Goal: Task Accomplishment & Management: Complete application form

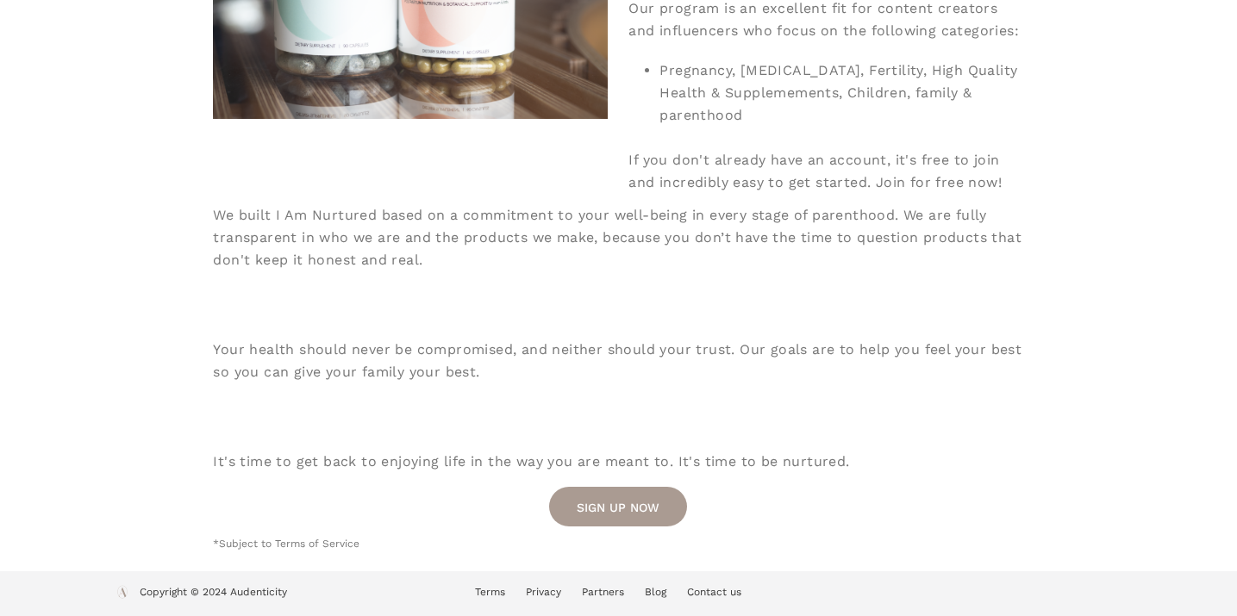
scroll to position [524, 0]
click at [622, 514] on link "SIGN UP NOW" at bounding box center [618, 507] width 138 height 40
click at [619, 498] on link "SIGN UP NOW" at bounding box center [618, 507] width 138 height 40
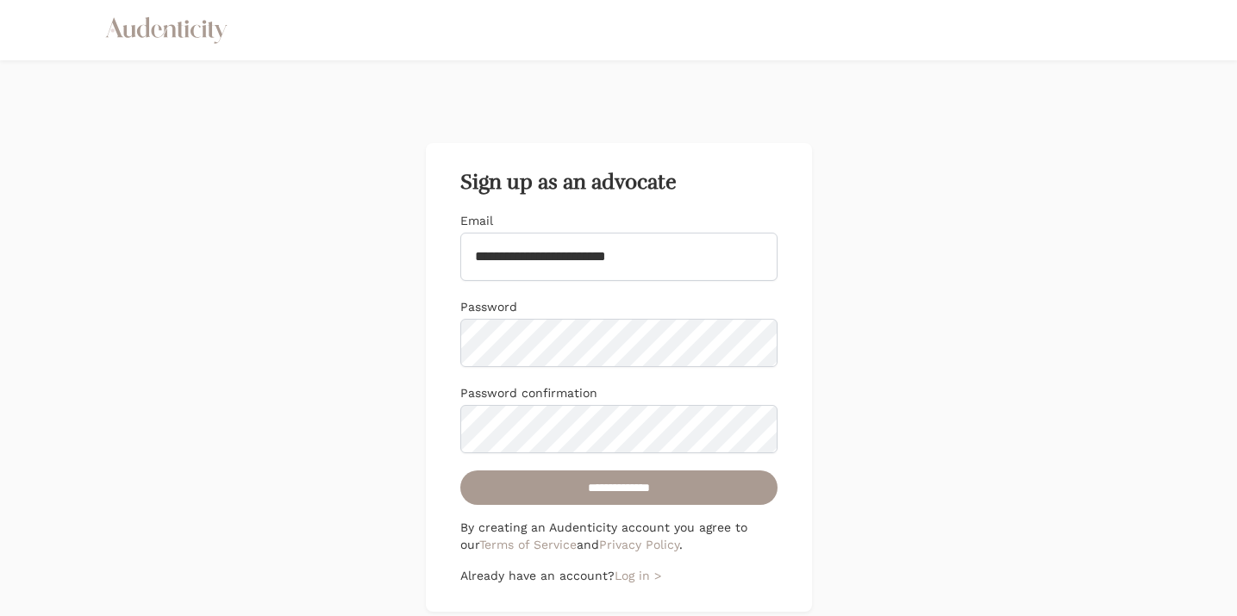
type input "**********"
click at [725, 482] on input "**********" at bounding box center [618, 488] width 317 height 34
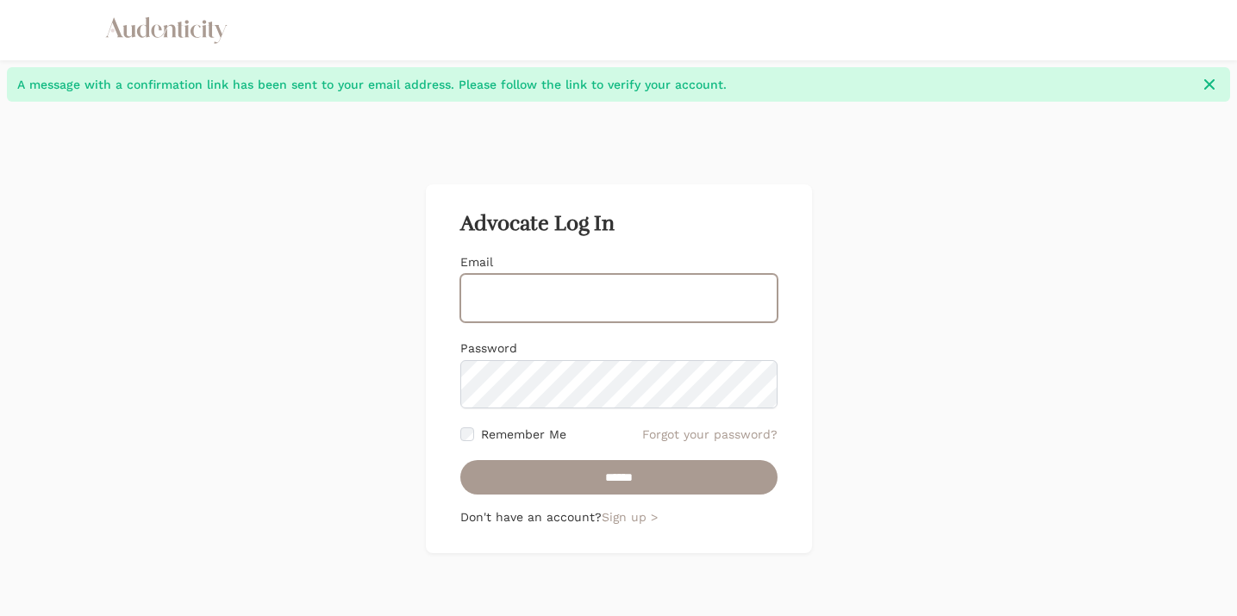
type input "**********"
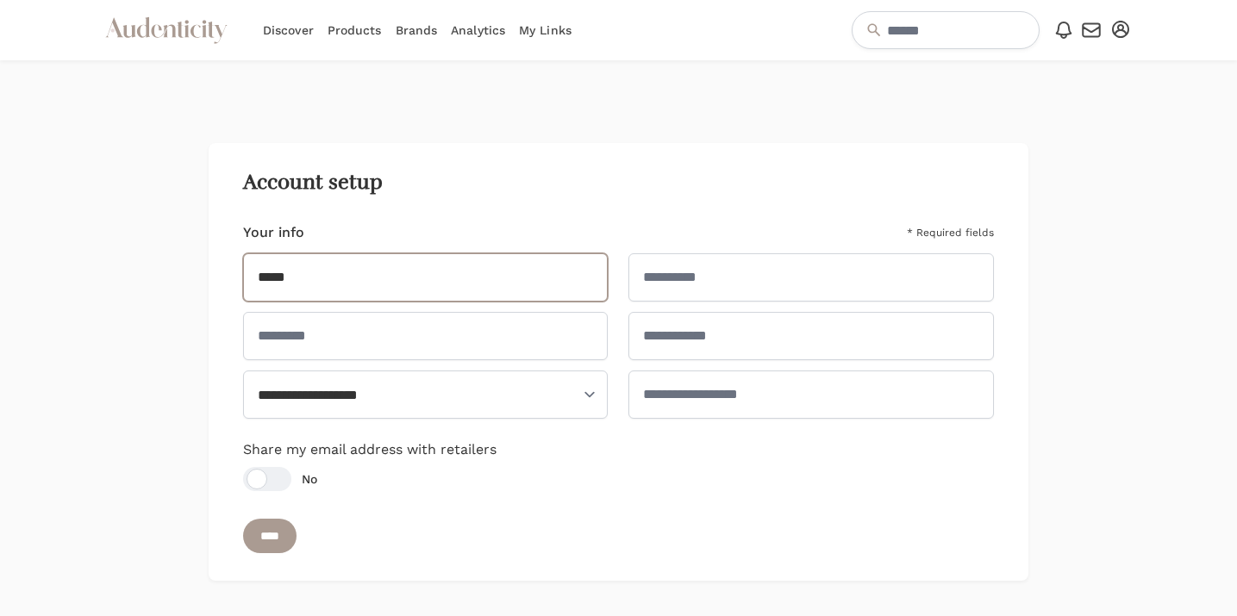
type input "*****"
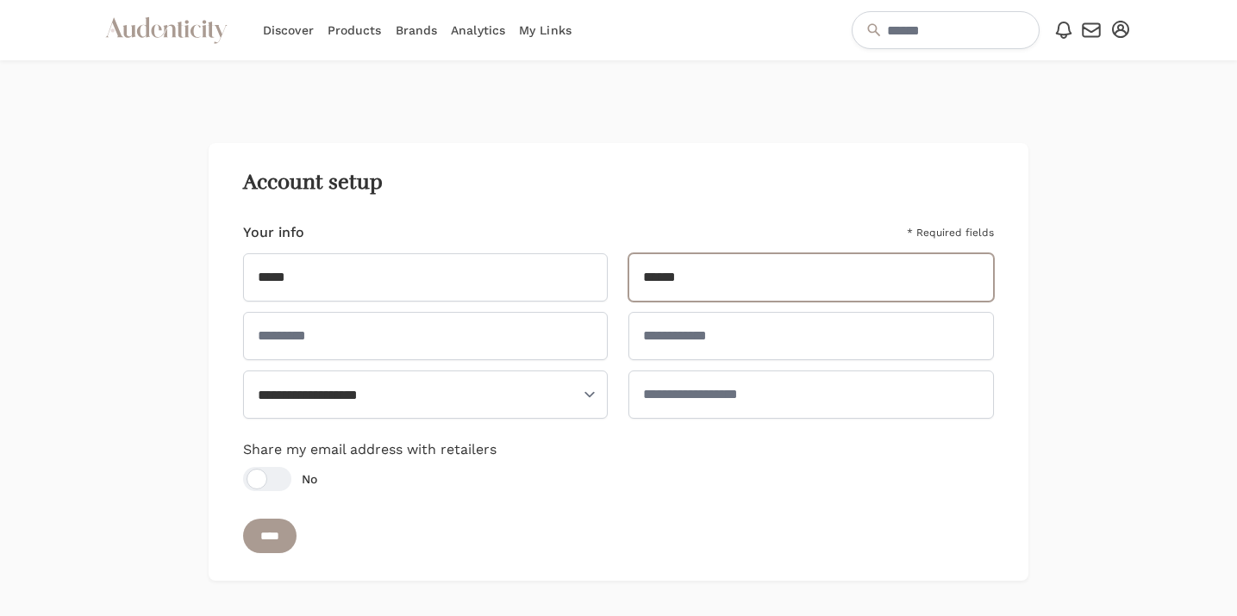
type input "******"
type input "********"
type input "**********"
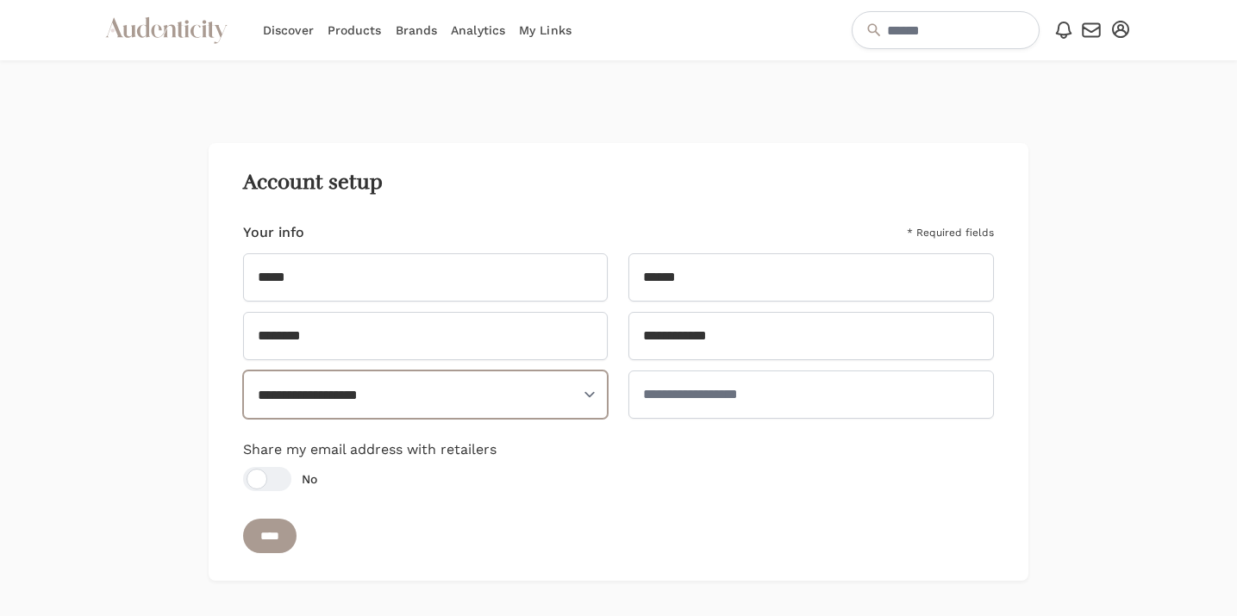
select select "**"
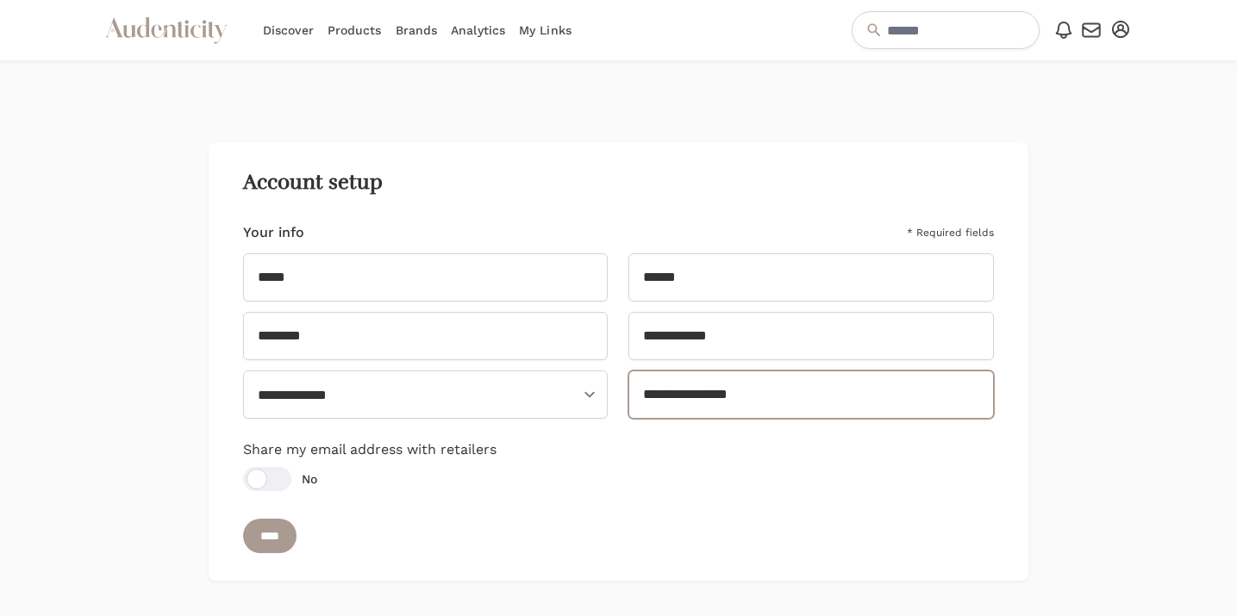
type input "**********"
click at [275, 484] on div at bounding box center [267, 479] width 48 height 24
click at [264, 539] on input "****" at bounding box center [269, 536] width 53 height 34
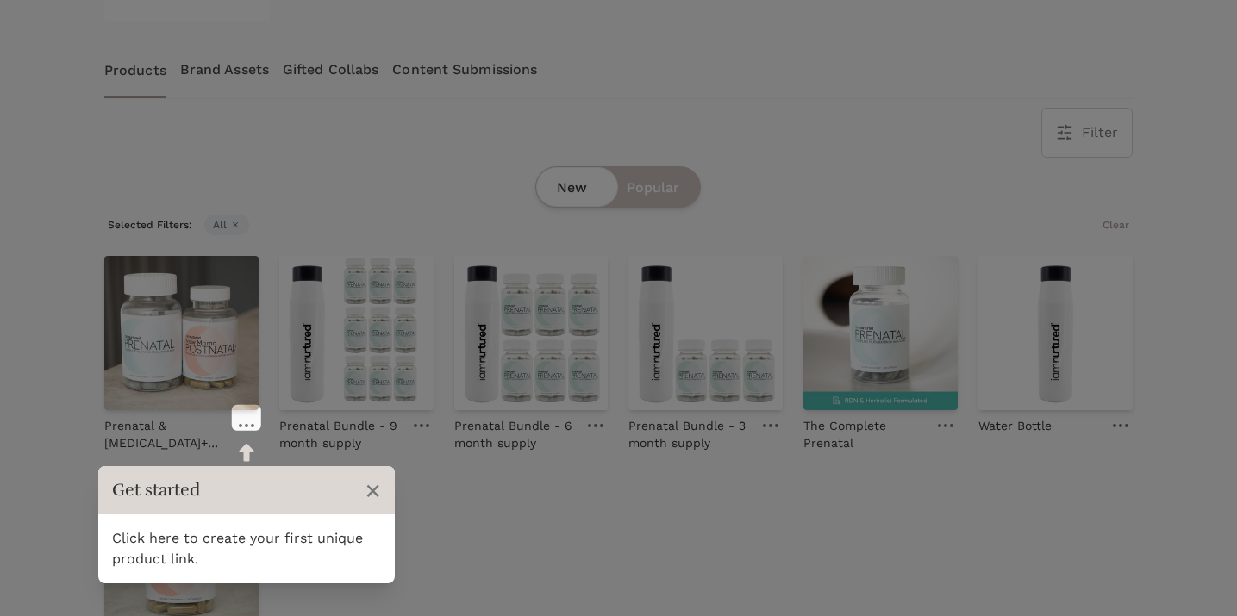
scroll to position [296, 0]
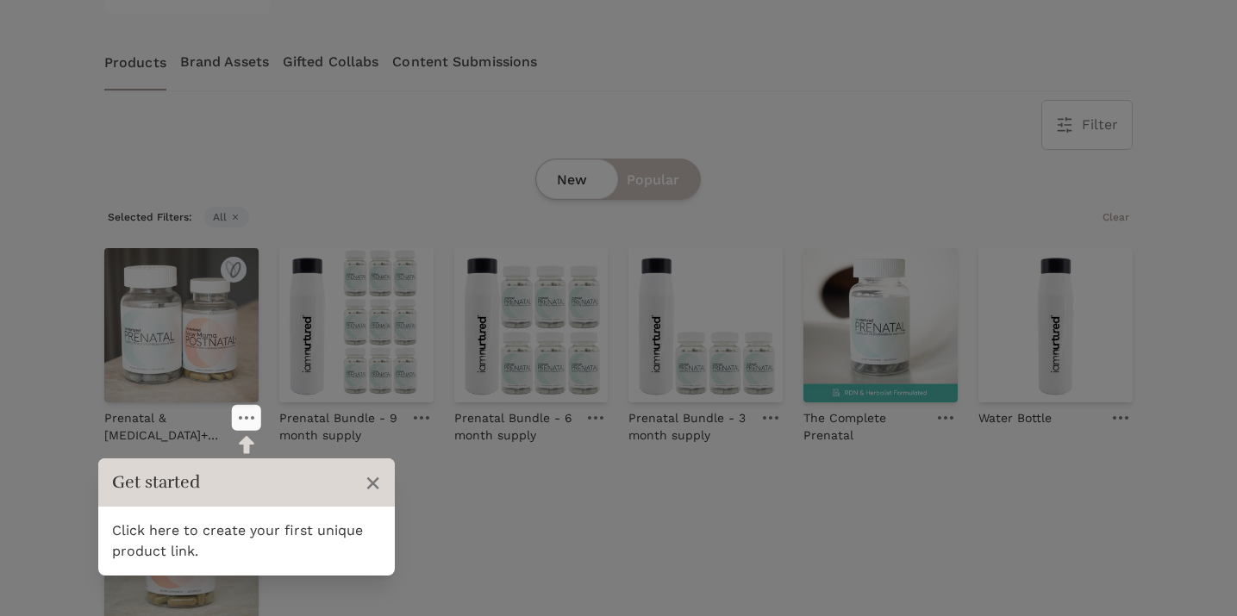
click at [247, 420] on link at bounding box center [246, 418] width 24 height 21
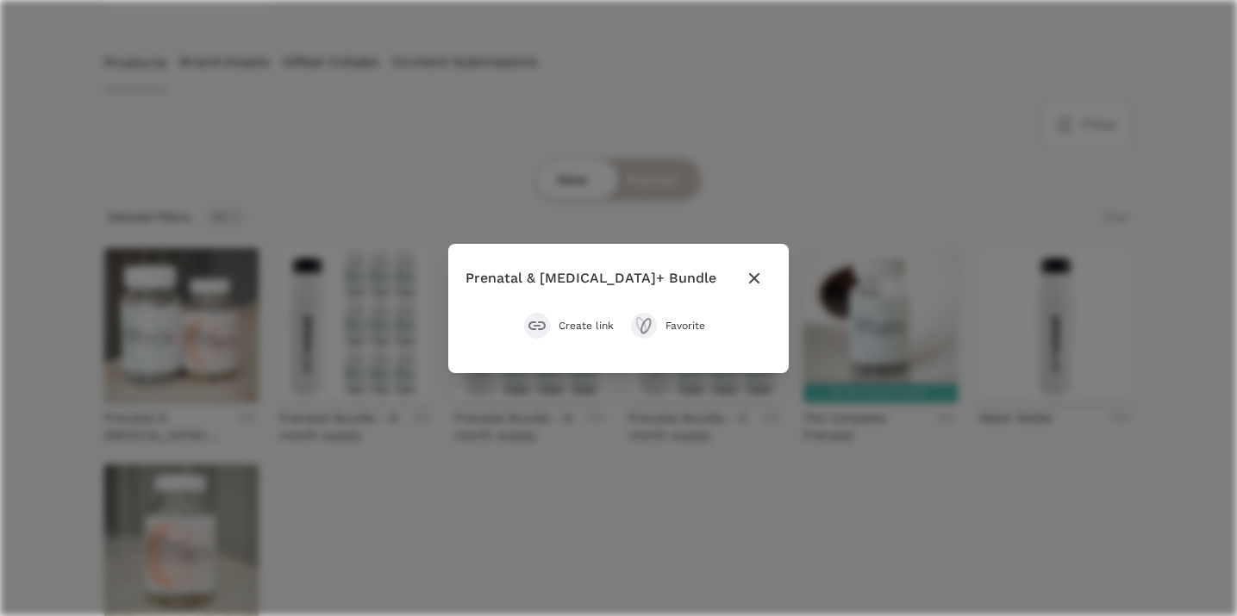
click at [578, 316] on button "Create link" at bounding box center [569, 326] width 90 height 26
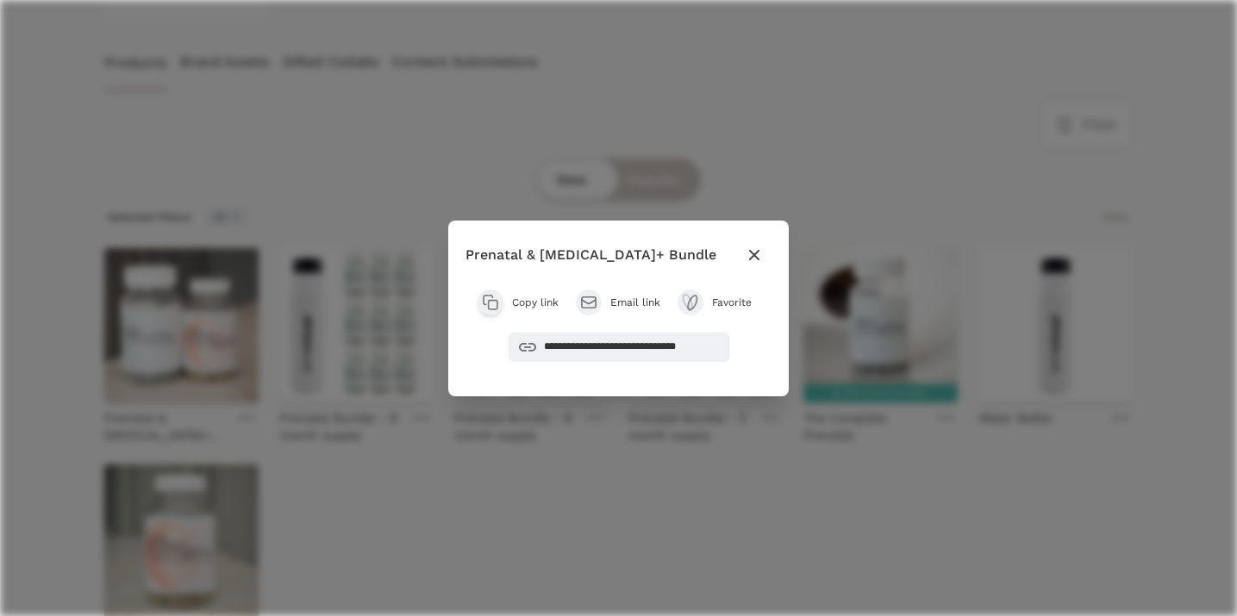
click at [707, 300] on button "Favorite" at bounding box center [718, 303] width 83 height 26
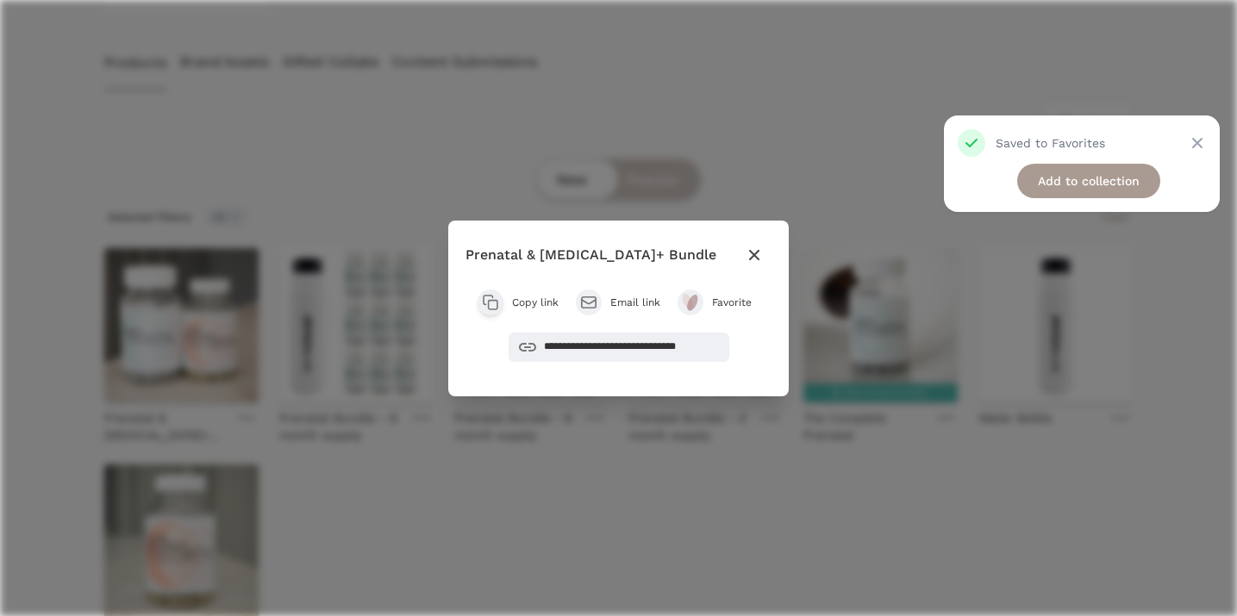
click at [745, 263] on icon "button" at bounding box center [754, 255] width 21 height 21
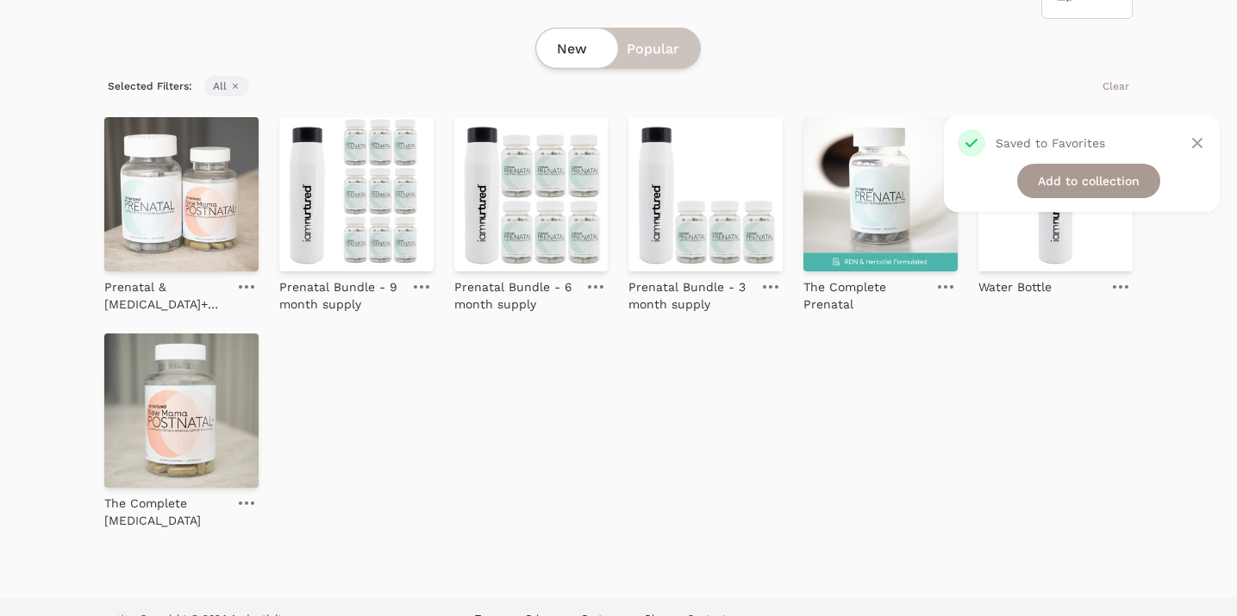
scroll to position [426, 0]
click at [941, 290] on link at bounding box center [945, 287] width 24 height 21
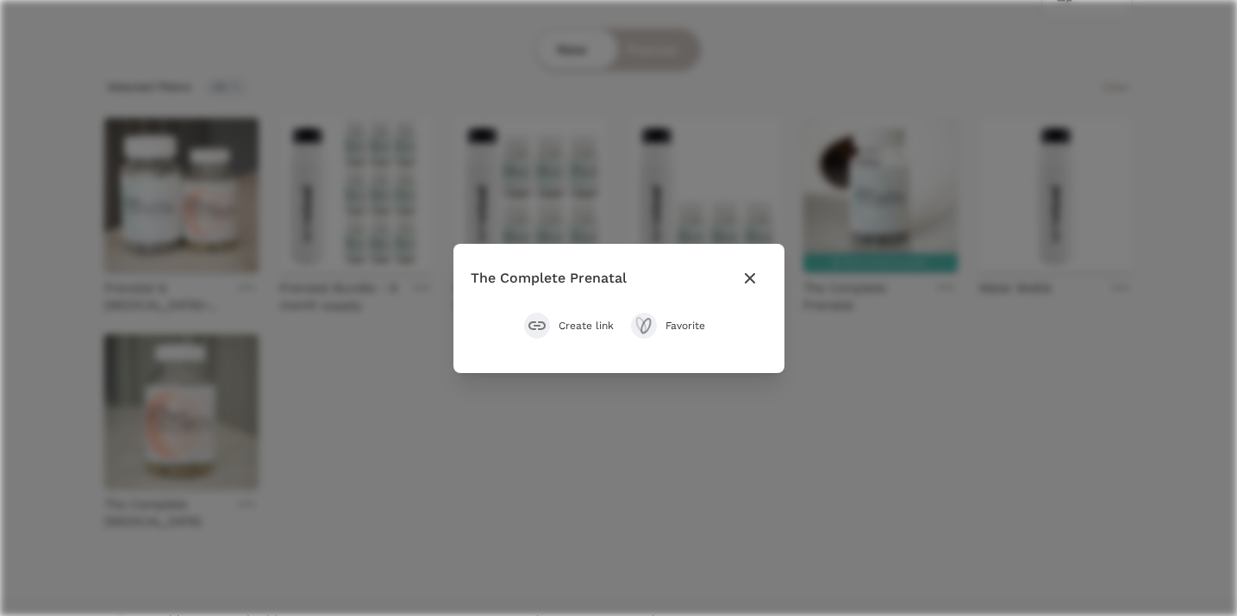
click at [581, 321] on span "Create link" at bounding box center [585, 326] width 55 height 14
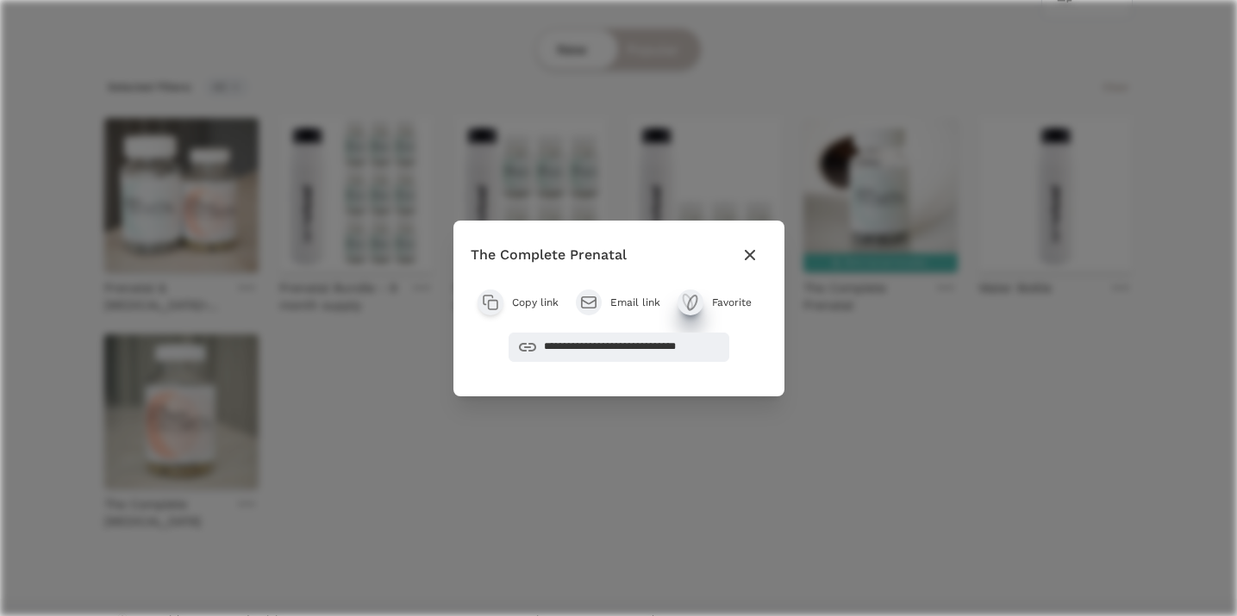
click at [695, 303] on icon "submit" at bounding box center [692, 303] width 9 height 15
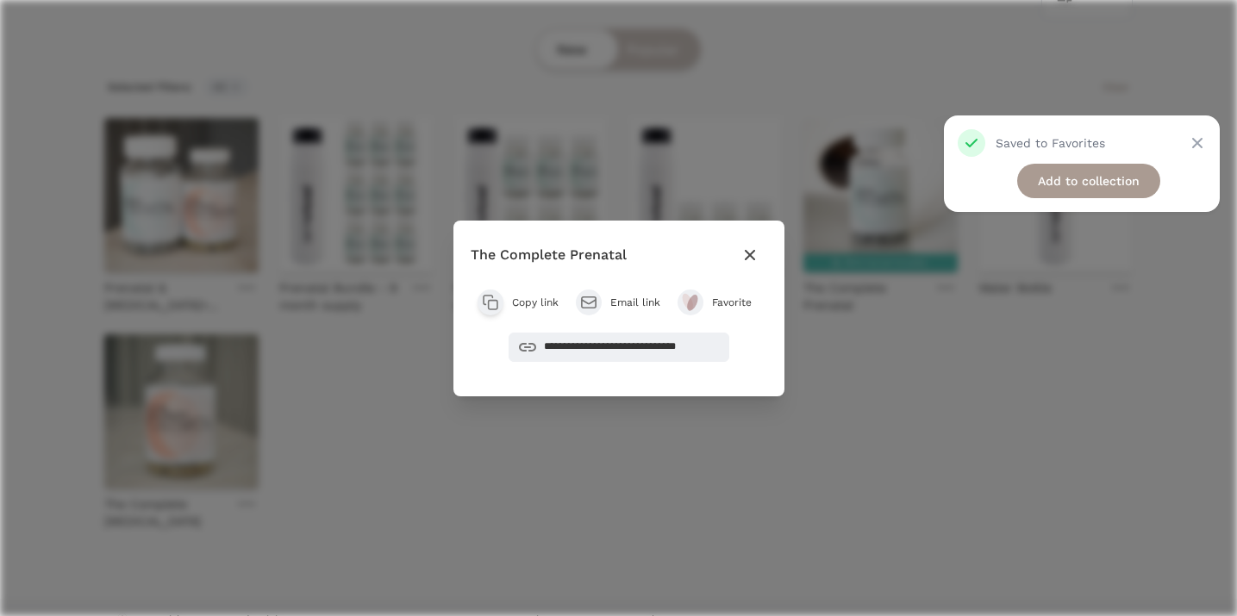
click at [598, 474] on div "**********" at bounding box center [618, 308] width 1237 height 616
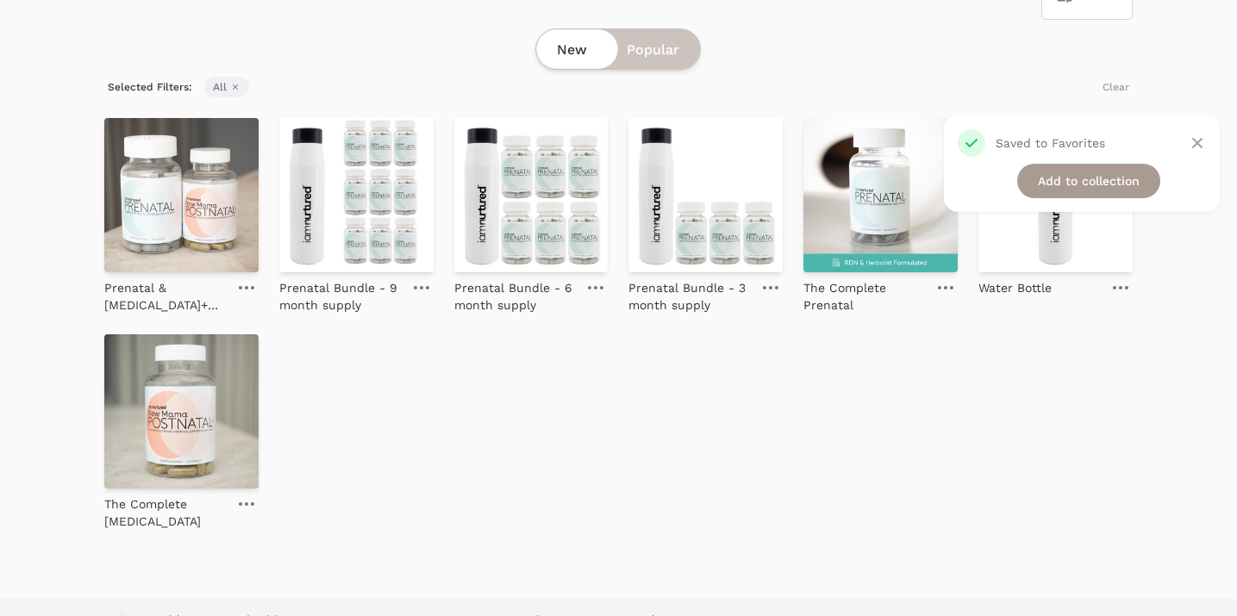
click at [599, 478] on div "Favorited Prenatal & Postnatal+ Bundle Prenatal Bundle - 9 month supply Prenata…" at bounding box center [618, 324] width 1028 height 412
click at [1198, 142] on icon "Close" at bounding box center [1197, 143] width 10 height 10
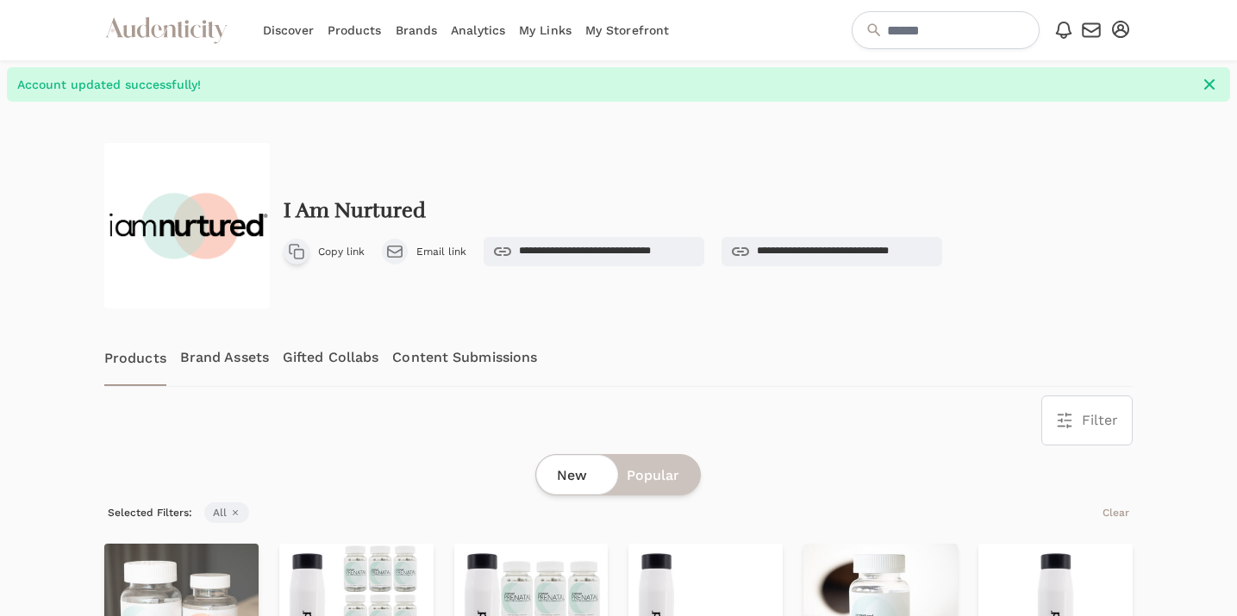
scroll to position [0, 0]
click at [215, 359] on link "Brand Assets" at bounding box center [224, 357] width 89 height 57
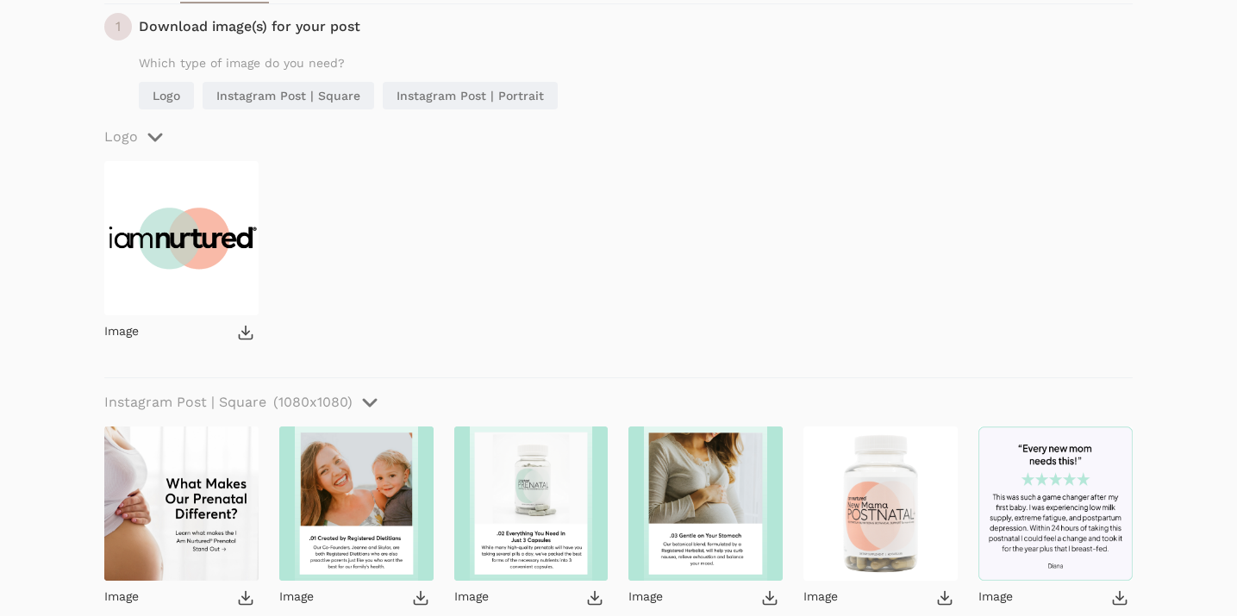
scroll to position [553, 0]
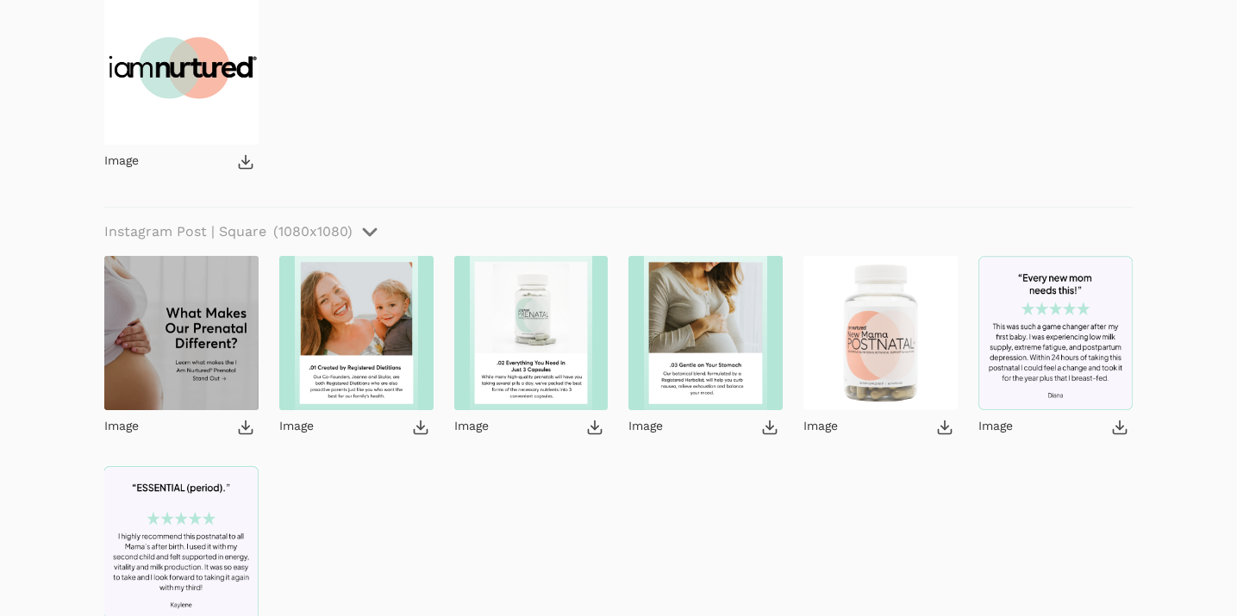
click at [201, 368] on img at bounding box center [181, 333] width 154 height 154
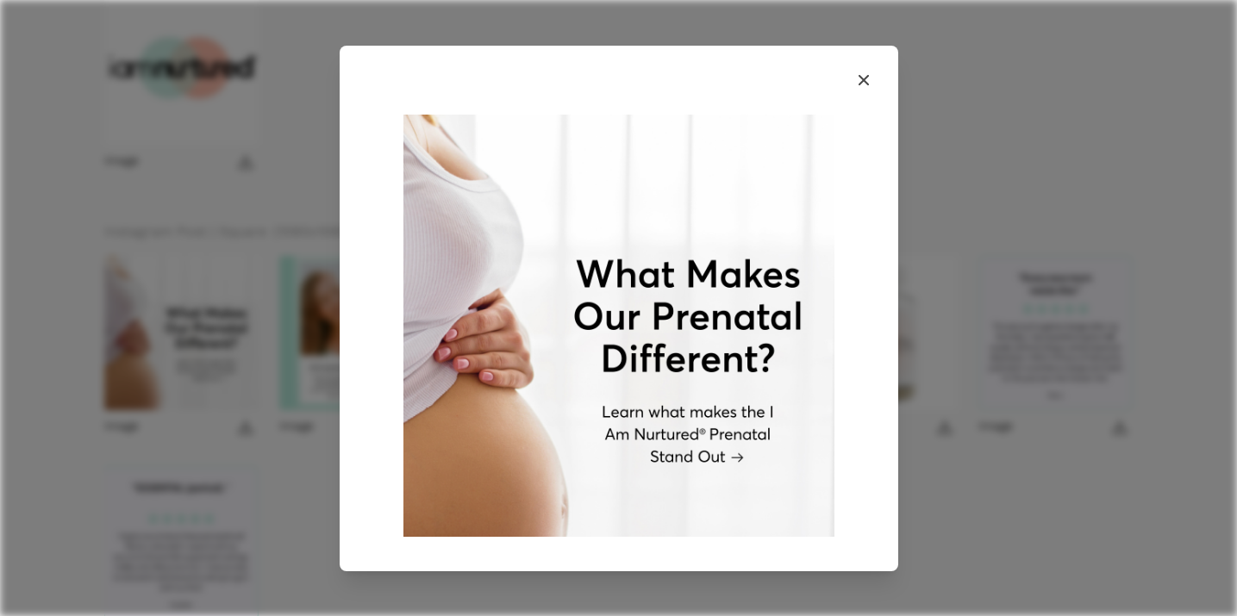
click at [841, 347] on img at bounding box center [618, 330] width 483 height 431
click at [861, 79] on icon "button" at bounding box center [863, 80] width 21 height 21
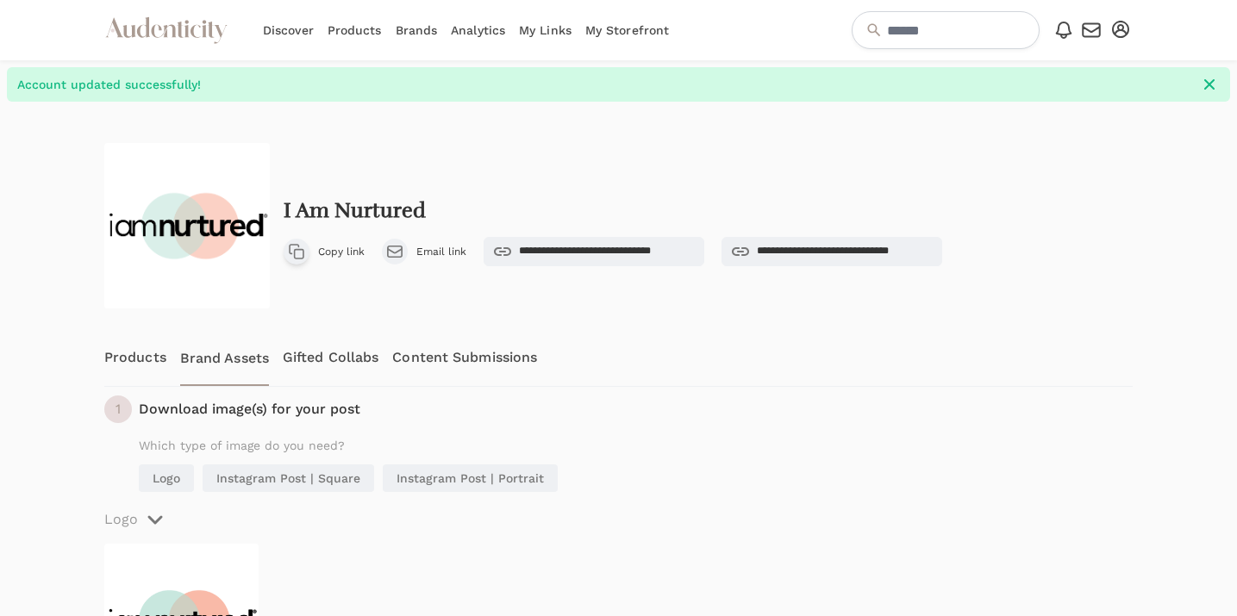
scroll to position [0, 0]
click at [544, 26] on link "My Links" at bounding box center [545, 30] width 53 height 60
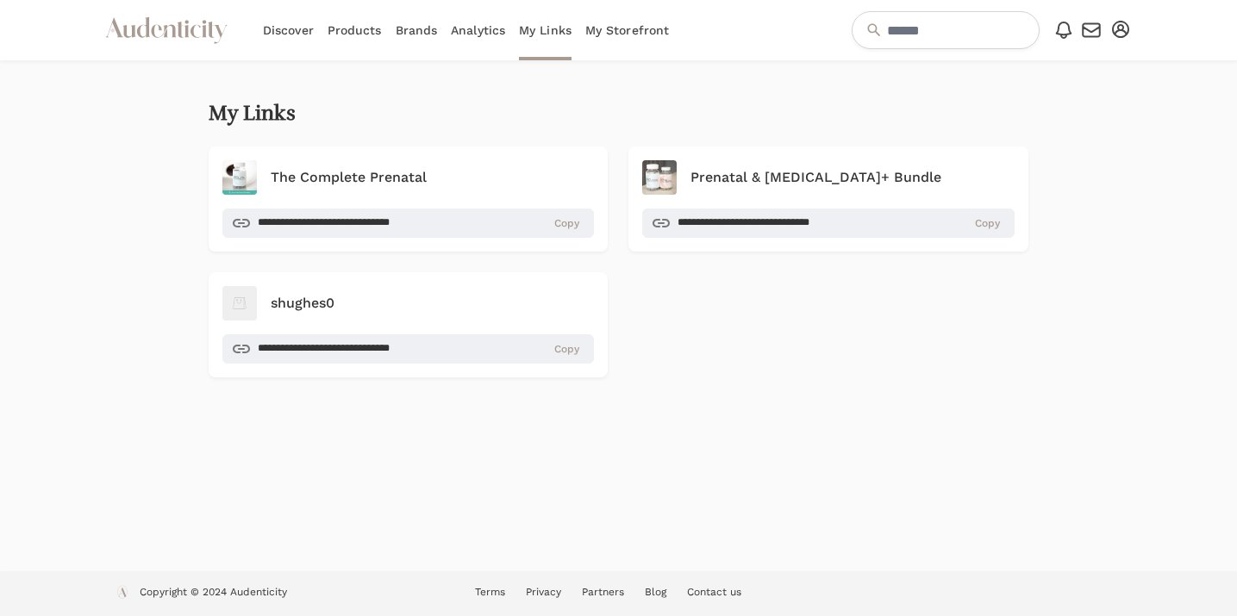
click at [429, 29] on link "Brands" at bounding box center [417, 30] width 42 height 60
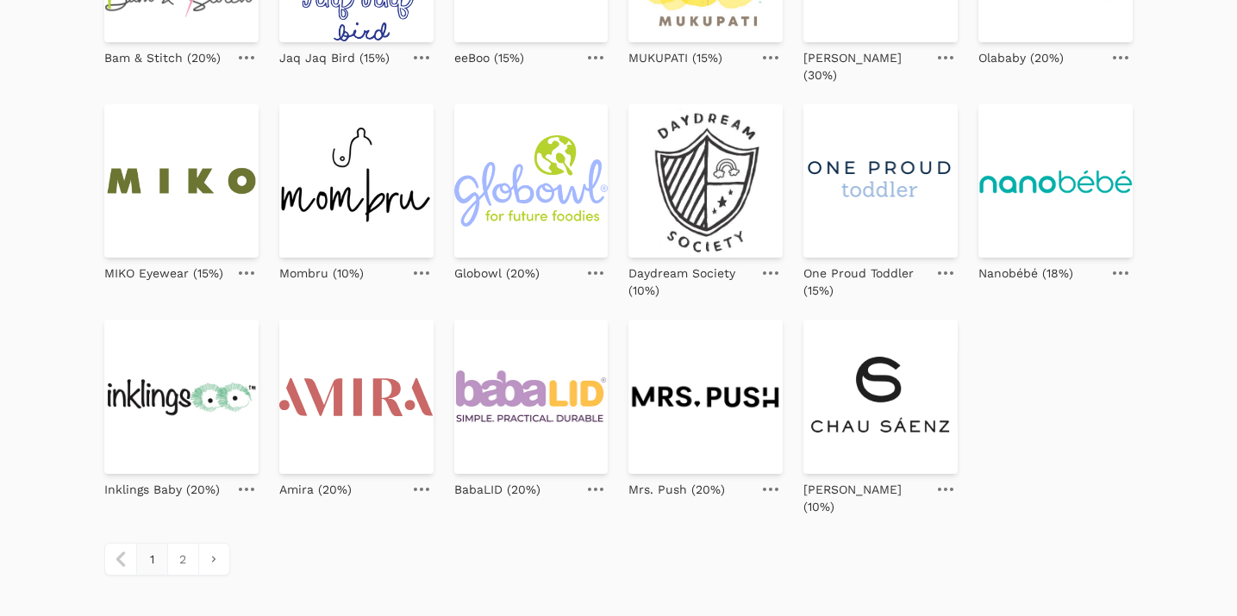
scroll to position [721, 0]
click at [191, 545] on link "2" at bounding box center [182, 560] width 31 height 31
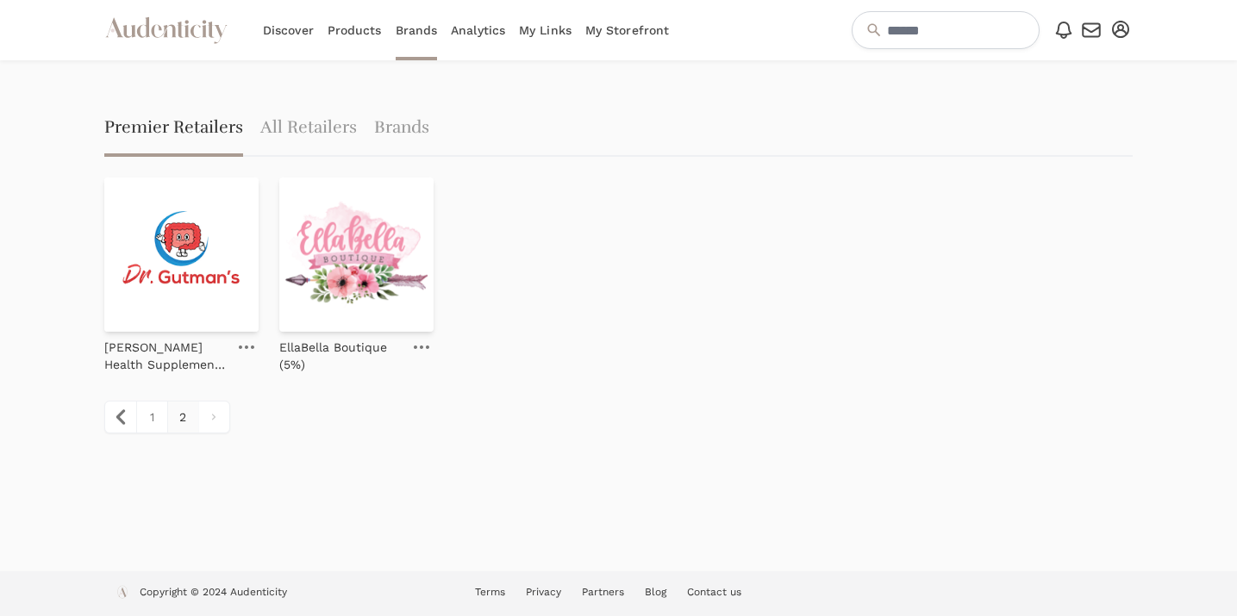
scroll to position [60, 0]
click at [158, 402] on link "1" at bounding box center [151, 417] width 31 height 31
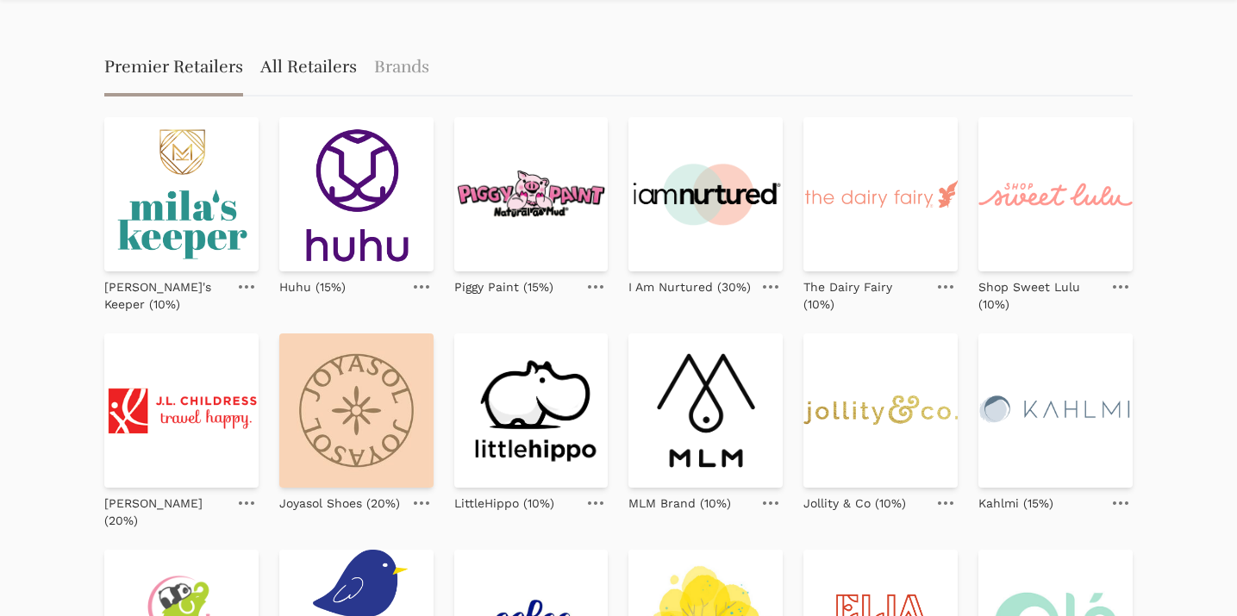
click at [328, 63] on link "All Retailers" at bounding box center [308, 68] width 97 height 55
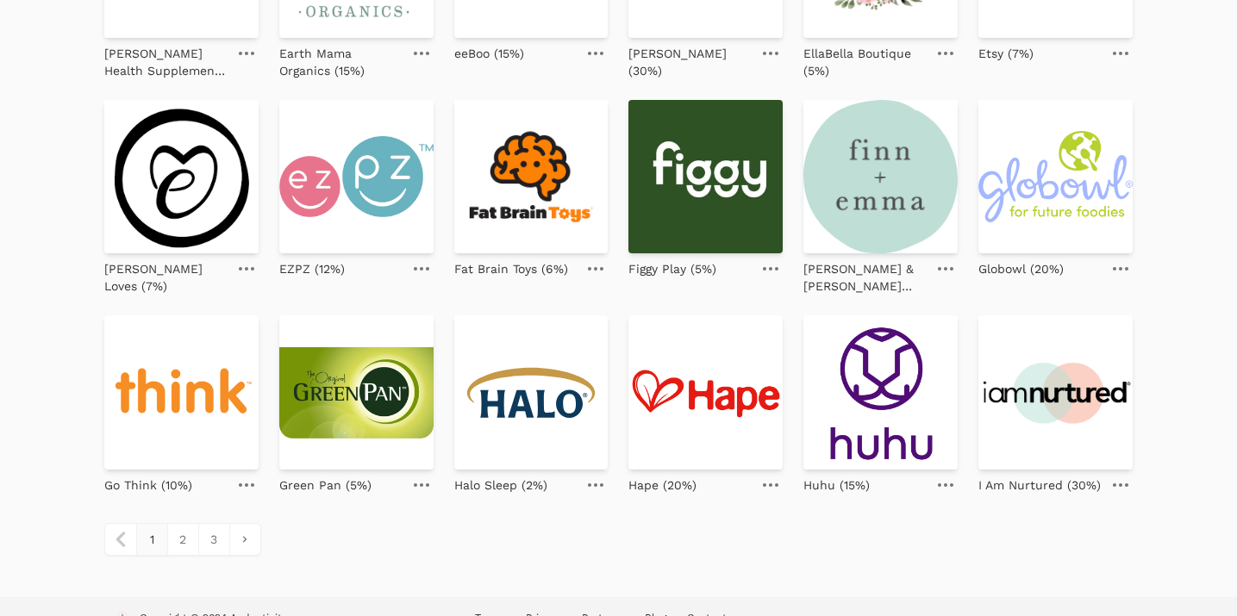
scroll to position [728, 0]
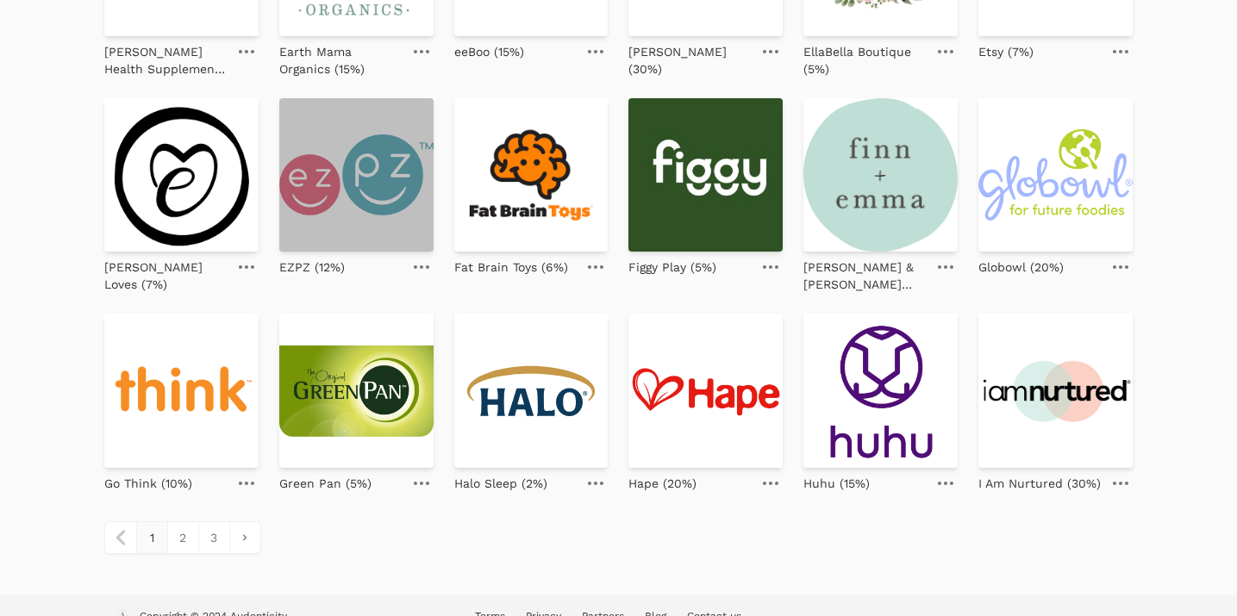
click at [370, 215] on img at bounding box center [356, 175] width 154 height 154
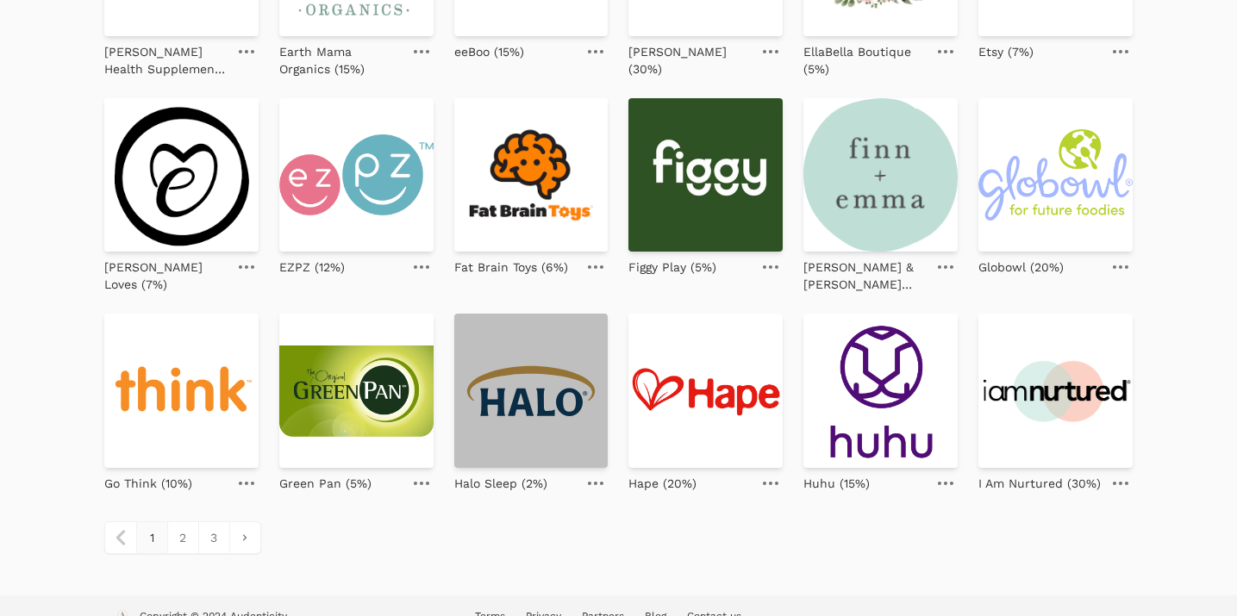
click at [511, 392] on img at bounding box center [531, 391] width 154 height 154
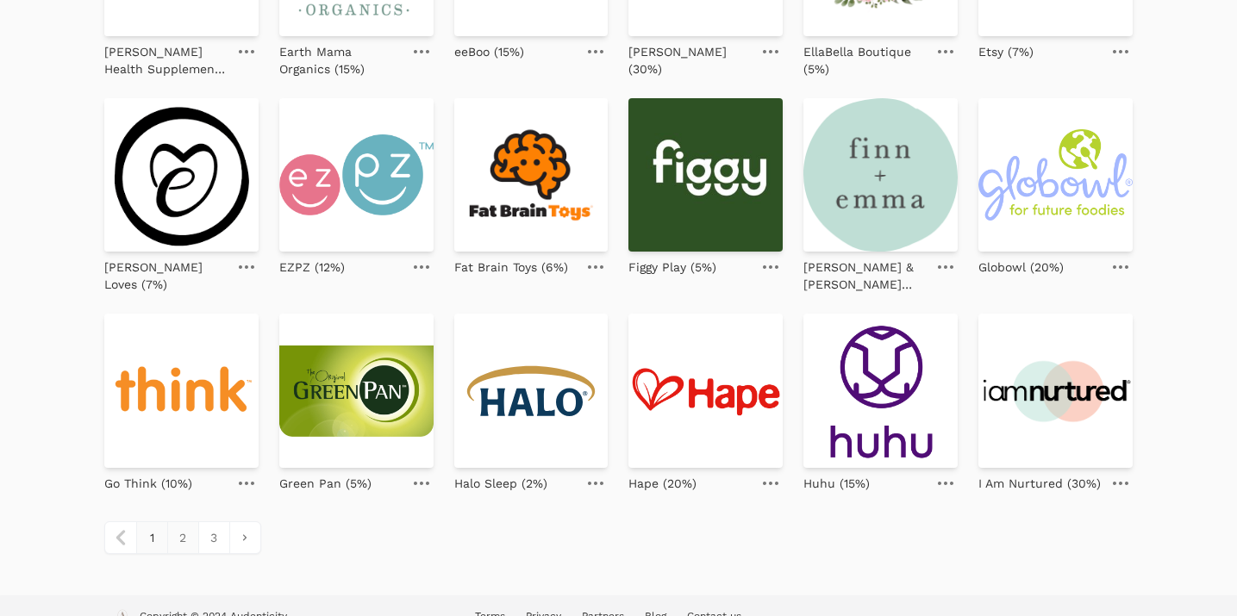
click at [182, 522] on link "2" at bounding box center [182, 537] width 31 height 31
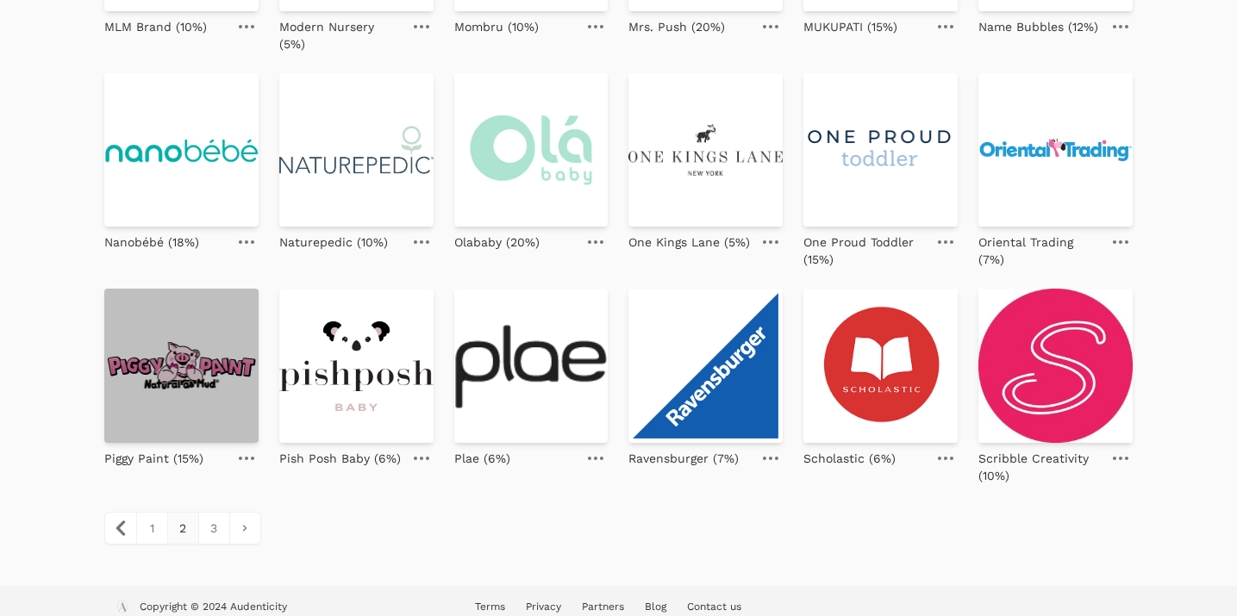
scroll to position [752, 0]
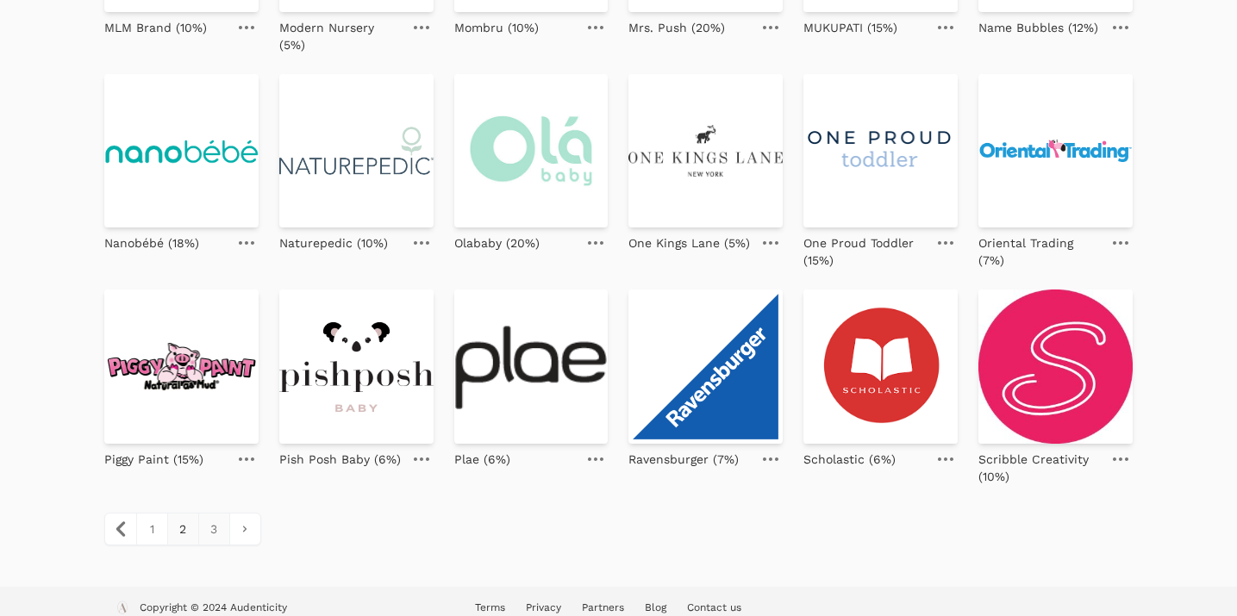
click at [210, 518] on link "3" at bounding box center [213, 529] width 31 height 31
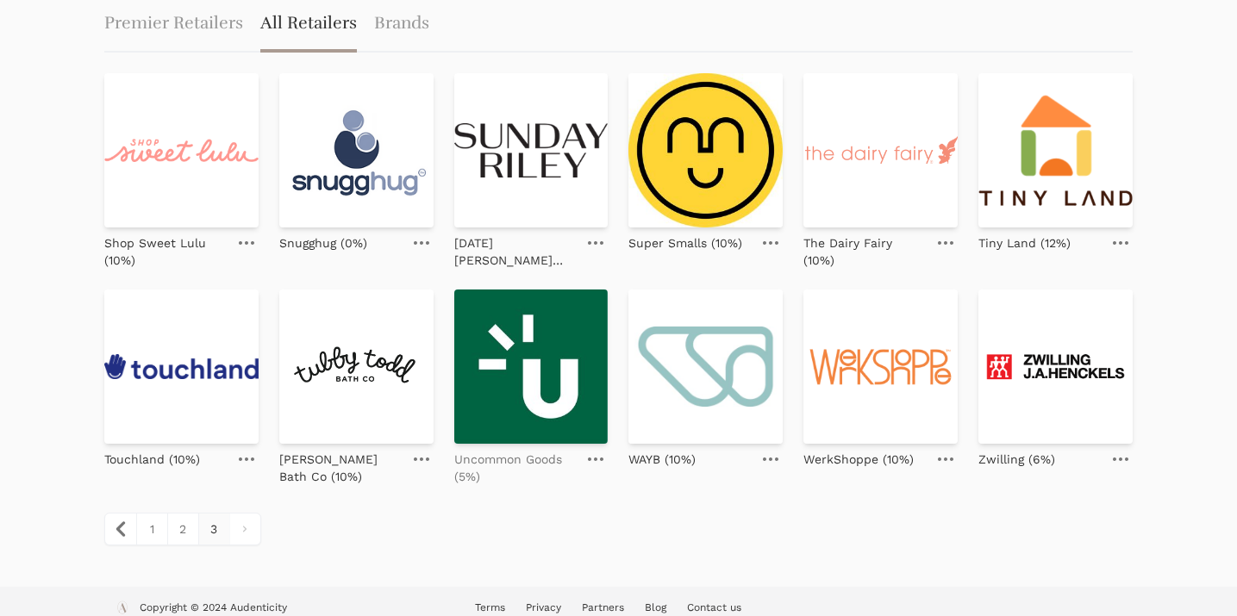
scroll to position [100, 0]
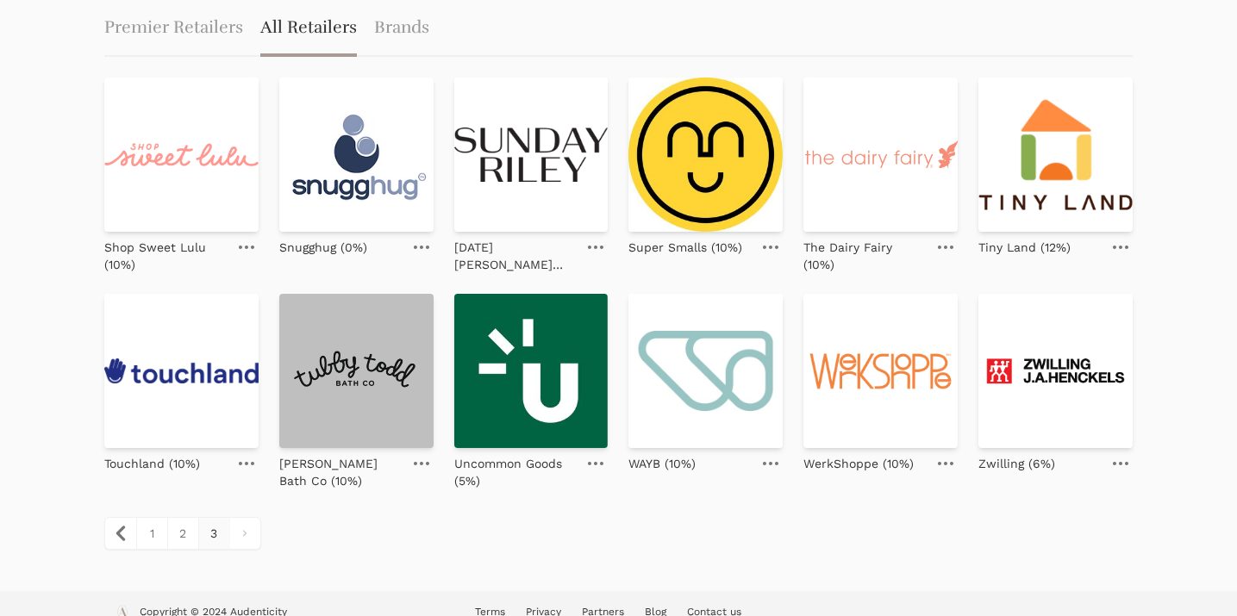
click at [366, 411] on img at bounding box center [356, 371] width 154 height 154
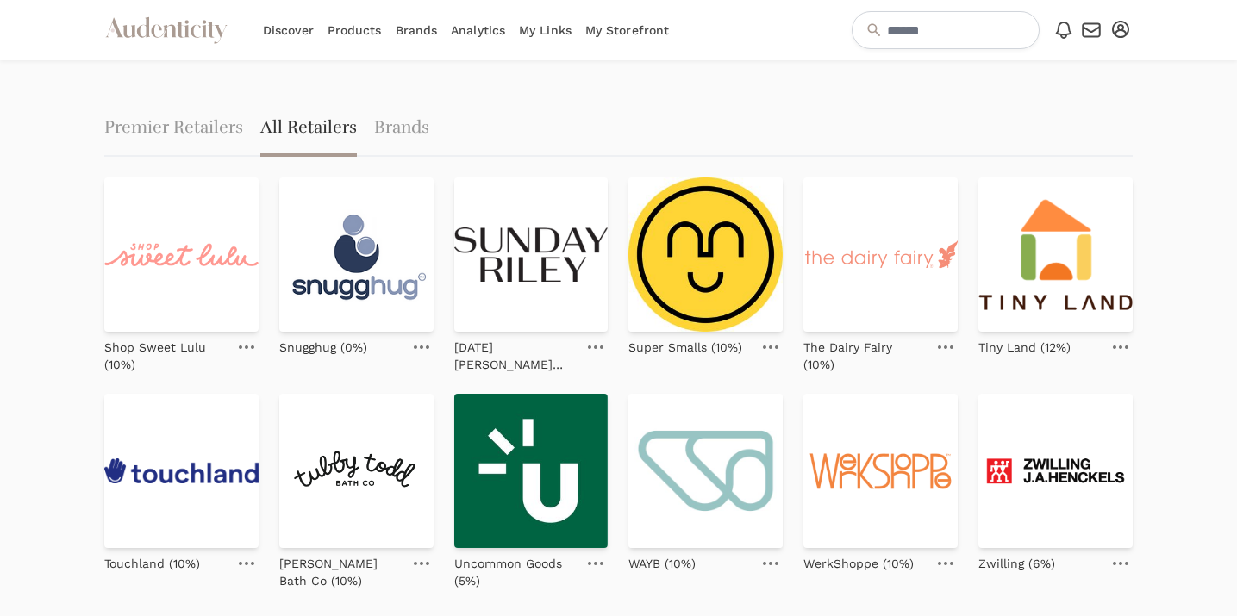
scroll to position [0, 0]
click at [658, 45] on link "My Storefront" at bounding box center [627, 30] width 84 height 60
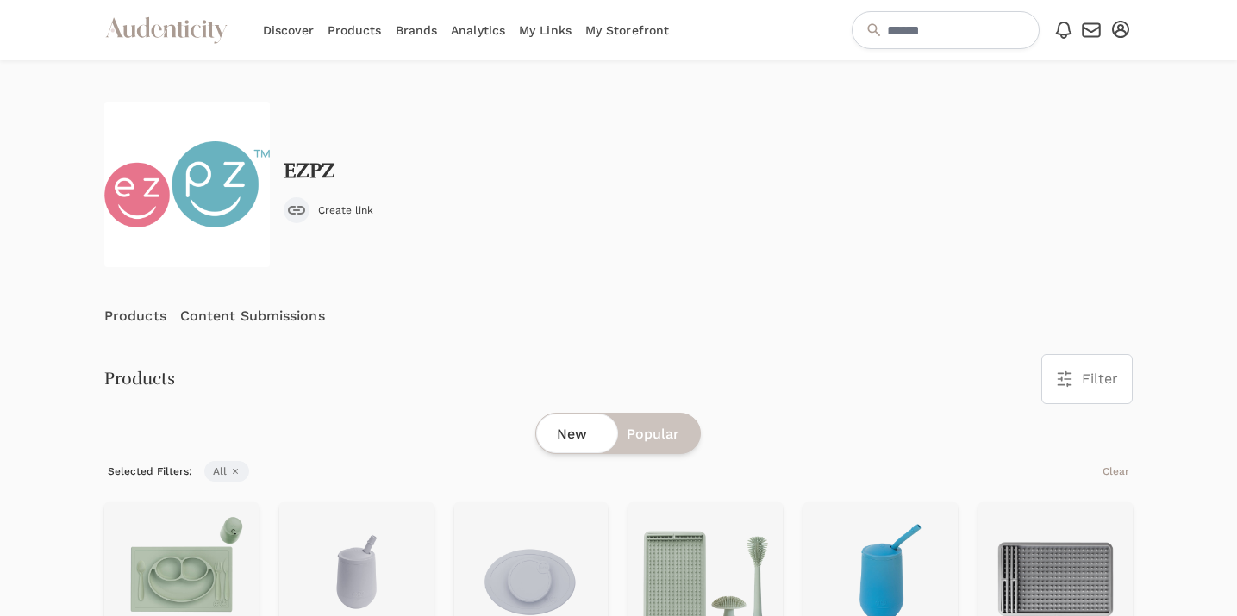
scroll to position [18, 0]
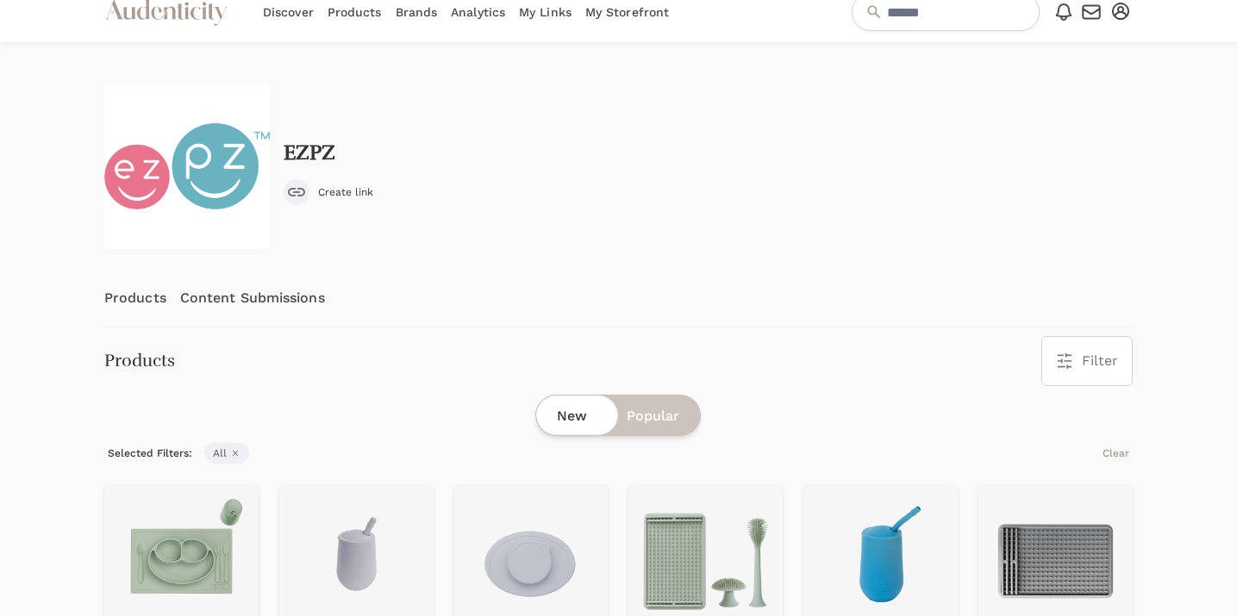
click at [306, 194] on div "submit" at bounding box center [297, 192] width 26 height 26
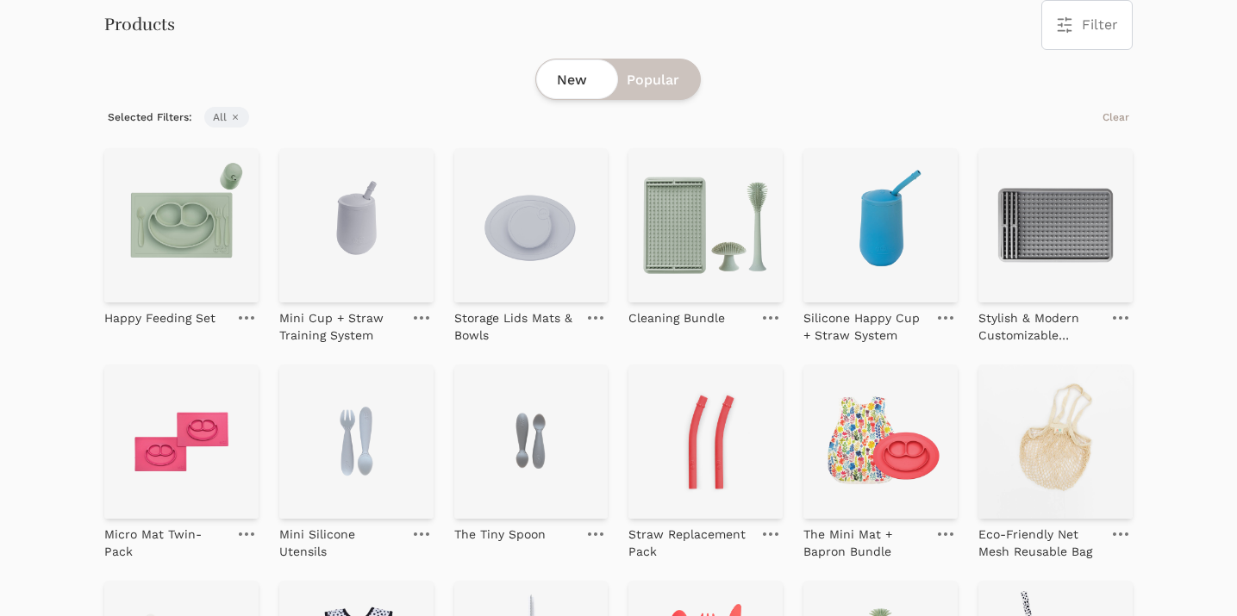
scroll to position [358, 0]
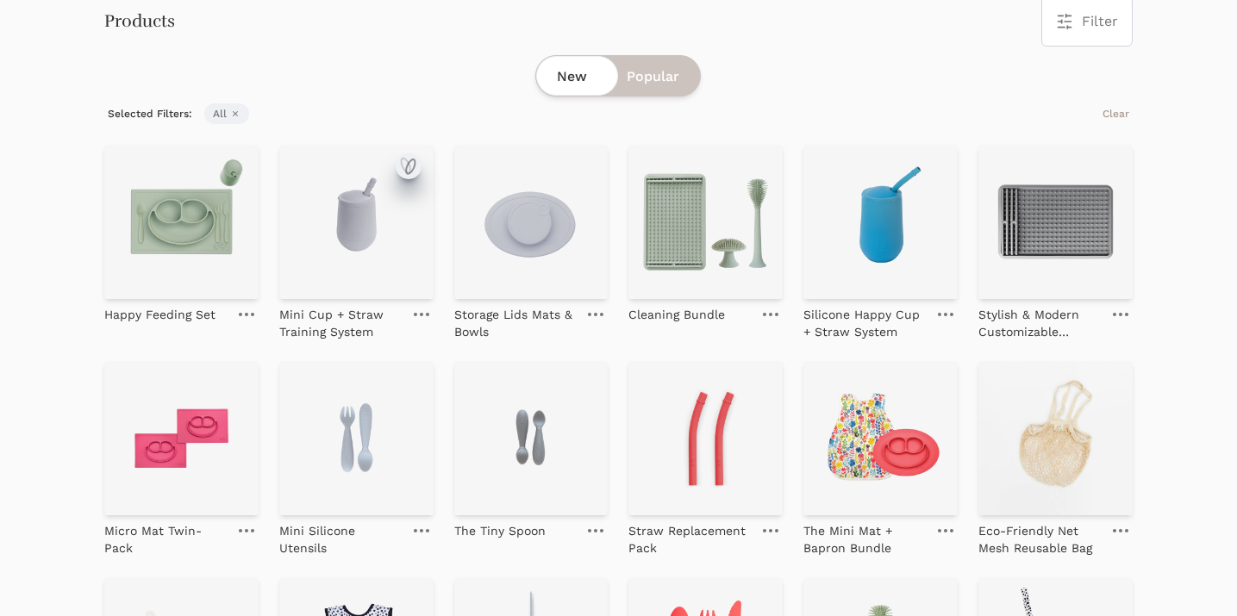
click at [414, 162] on icon "submit" at bounding box center [408, 166] width 21 height 21
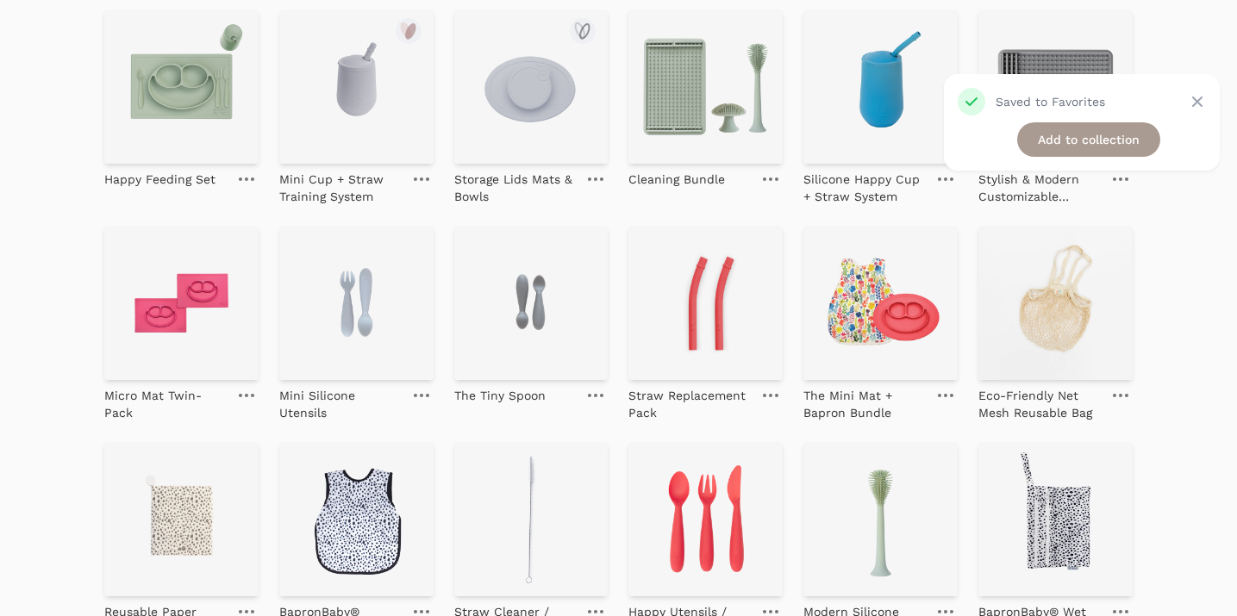
scroll to position [508, 0]
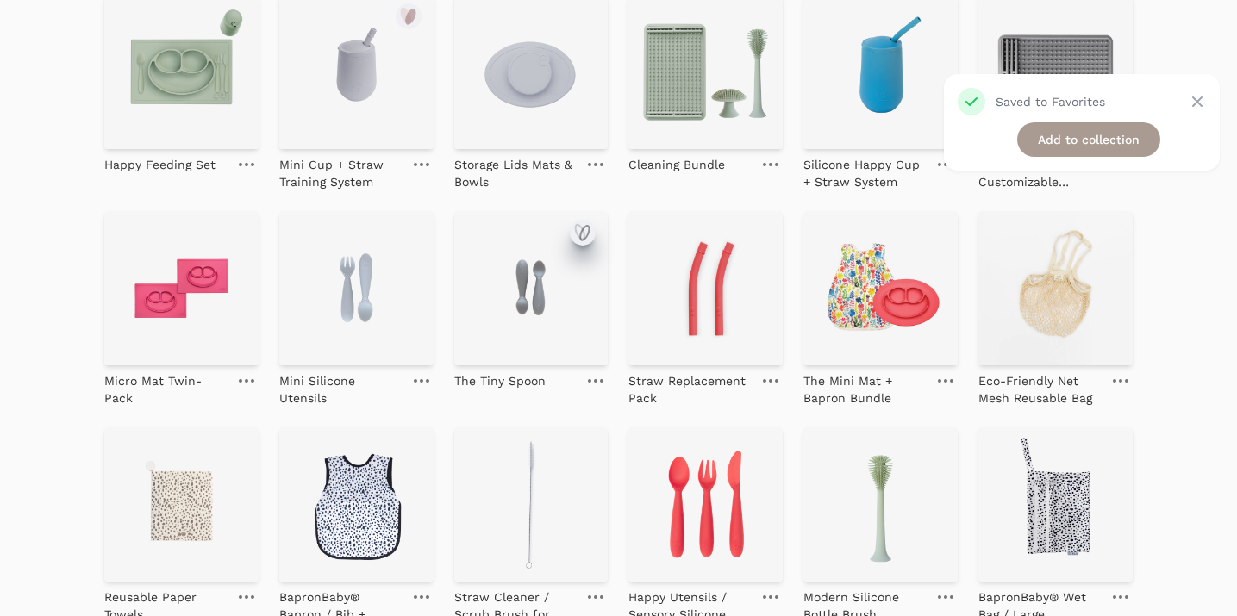
click at [586, 236] on icon "submit" at bounding box center [582, 232] width 21 height 21
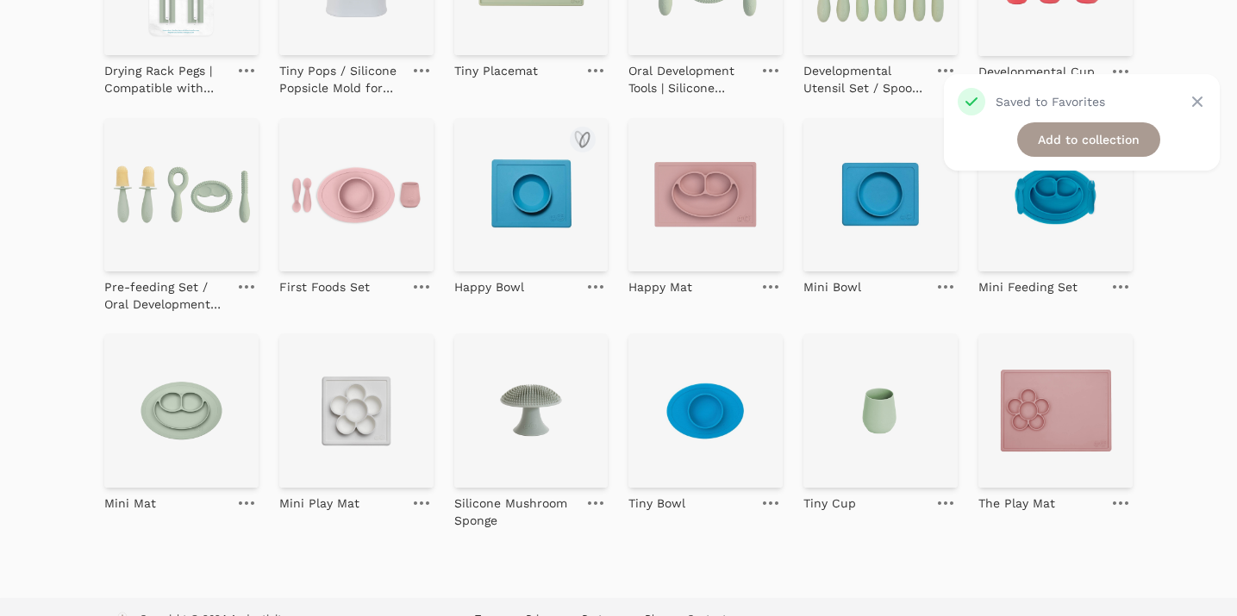
scroll to position [1249, 0]
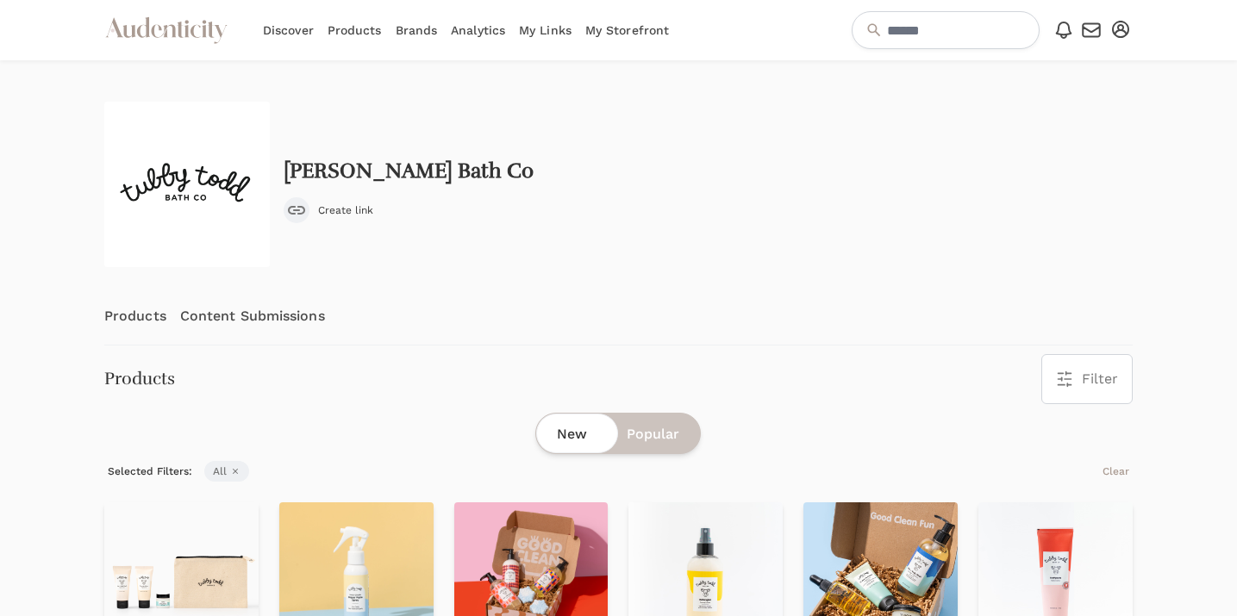
click at [306, 213] on div "submit" at bounding box center [297, 210] width 26 height 26
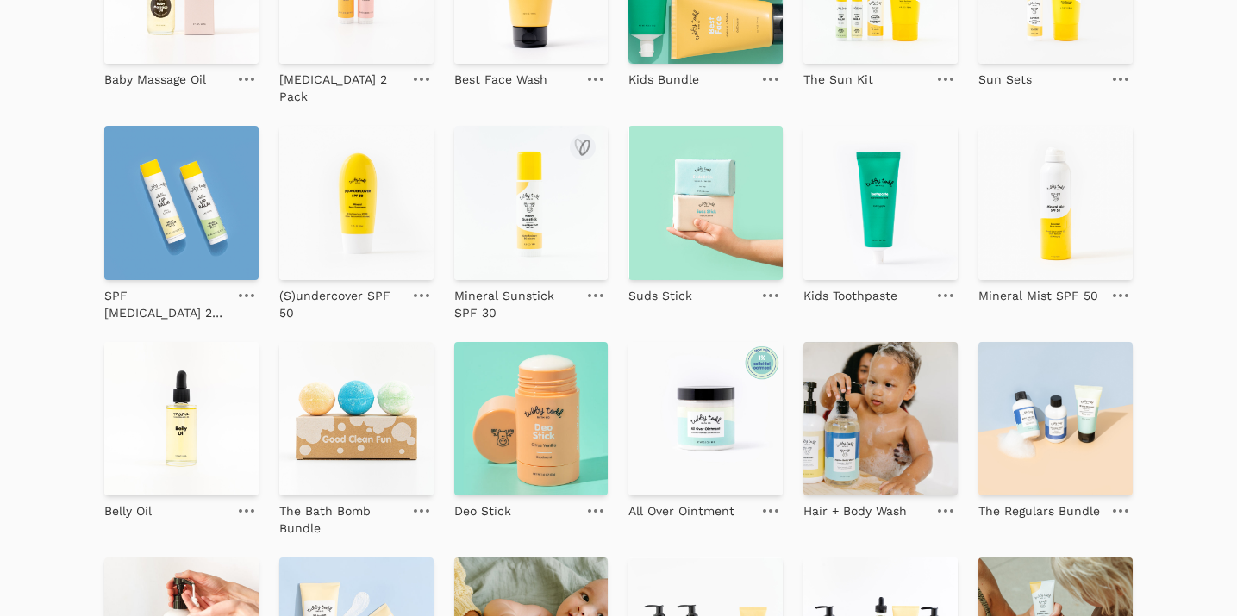
scroll to position [814, 0]
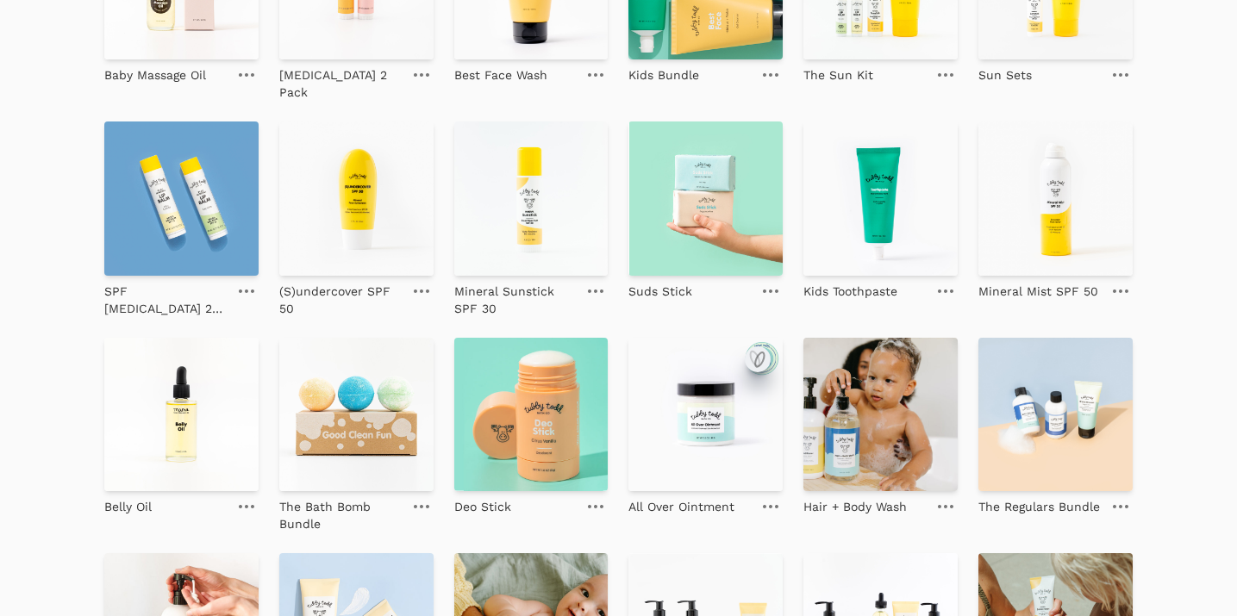
click at [758, 351] on icon "submit" at bounding box center [755, 358] width 9 height 15
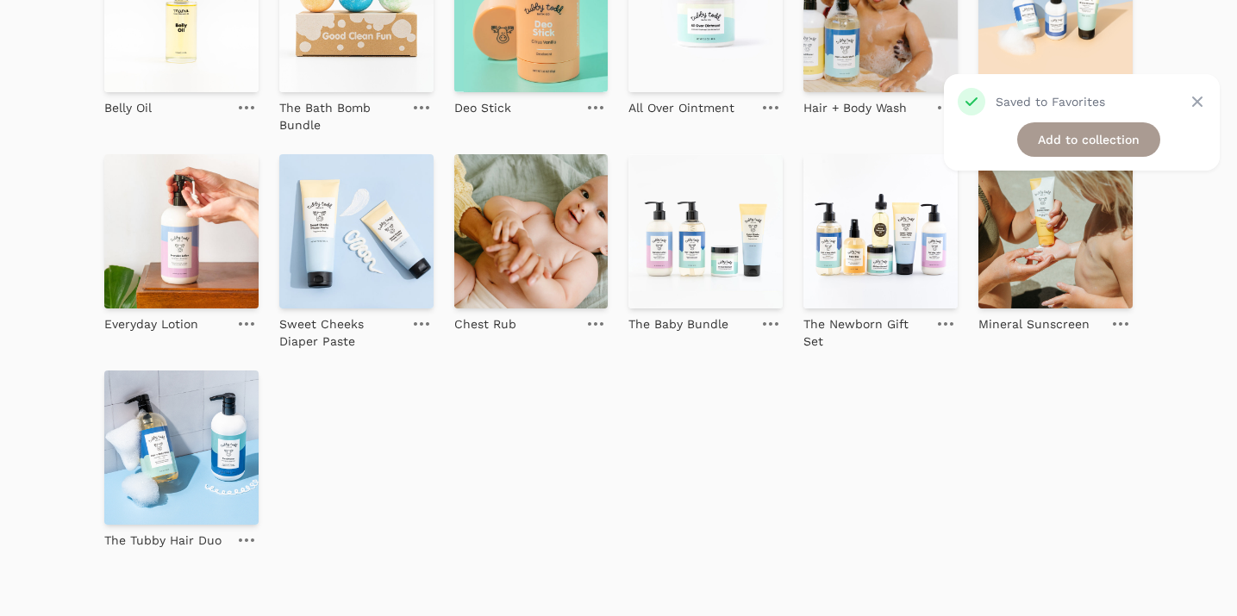
scroll to position [1196, 0]
